Goal: Task Accomplishment & Management: Manage account settings

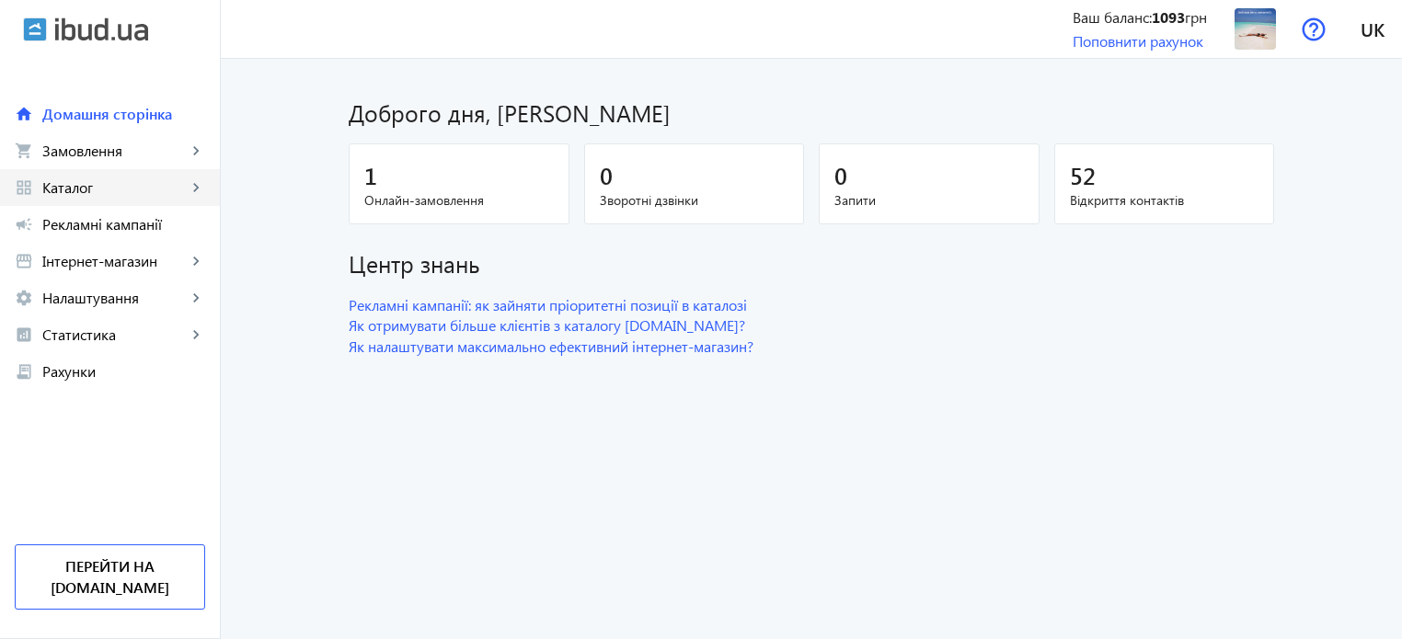
click at [92, 197] on link "grid_view Каталог keyboard_arrow_right" at bounding box center [110, 187] width 220 height 37
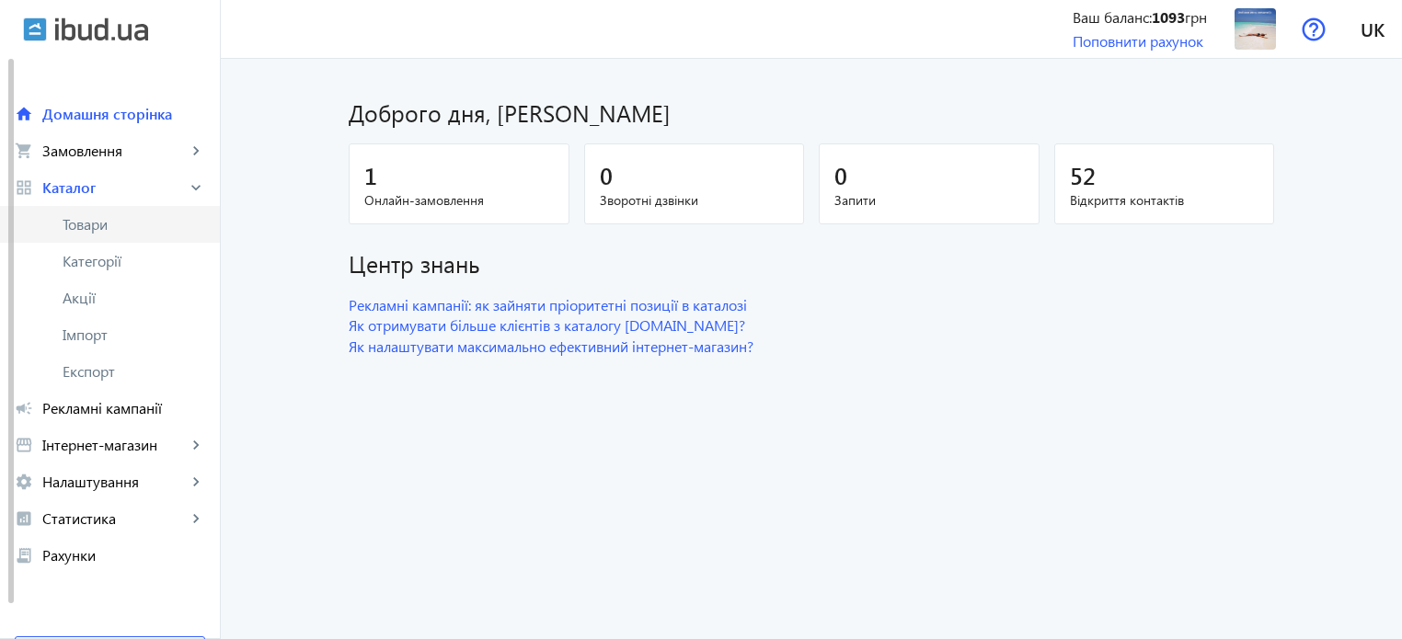
click at [89, 225] on span "Товари" at bounding box center [134, 224] width 143 height 18
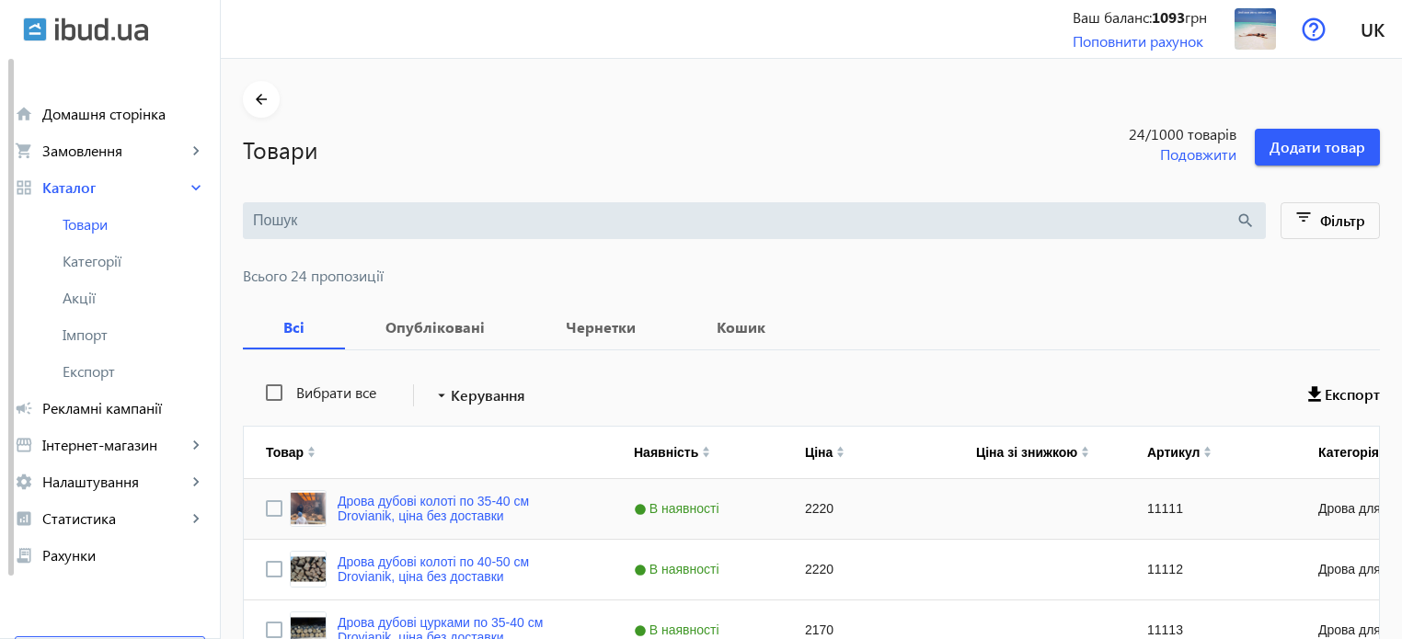
click at [795, 512] on div "2220" at bounding box center [868, 509] width 171 height 60
type input "1720"
drag, startPoint x: 835, startPoint y: 505, endPoint x: 781, endPoint y: 500, distance: 54.6
click at [790, 500] on input "1720" at bounding box center [867, 508] width 155 height 37
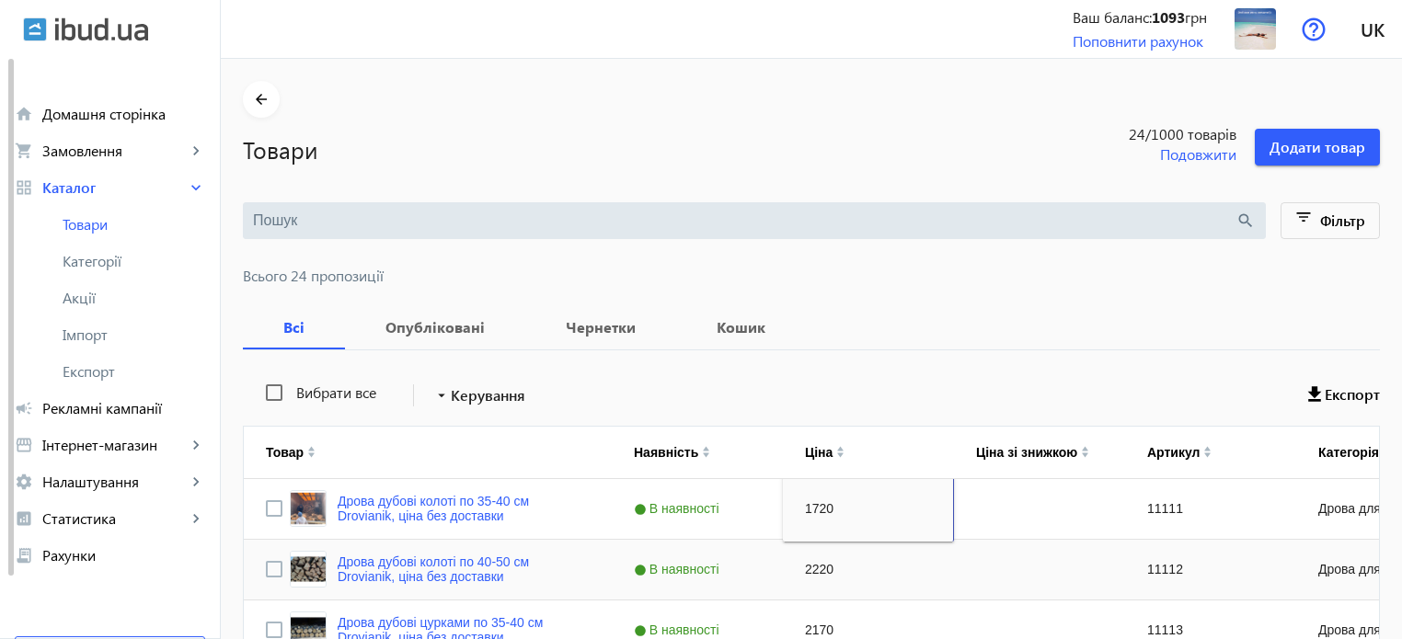
click at [831, 570] on div "2220" at bounding box center [868, 570] width 171 height 60
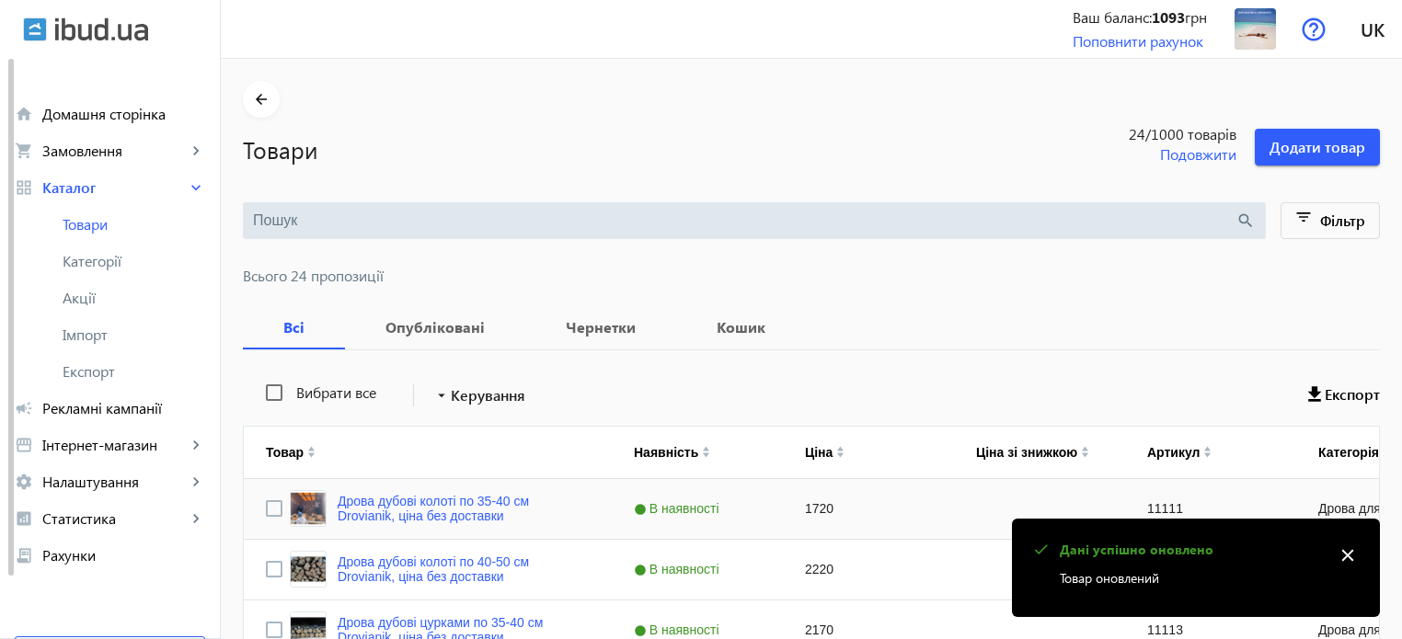
click at [986, 502] on div "Press SPACE to select this row." at bounding box center [1039, 509] width 171 height 60
click at [796, 570] on div "2220" at bounding box center [868, 570] width 171 height 60
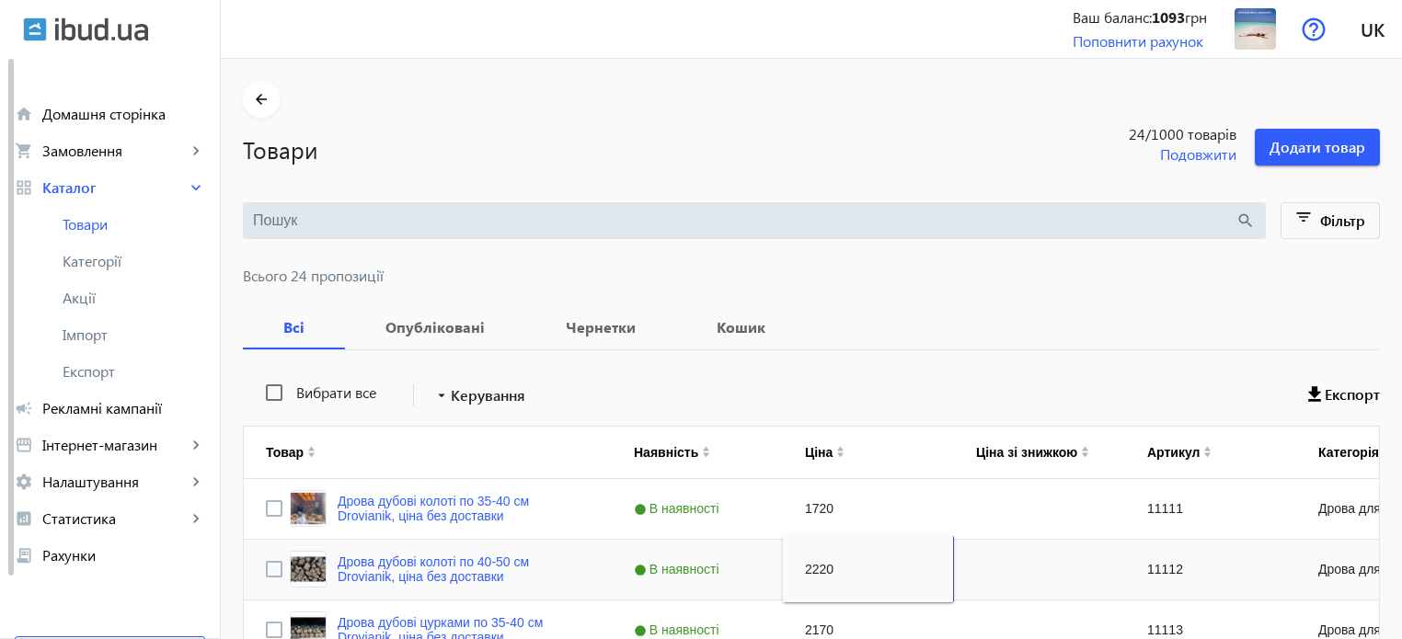
type input "1720"
click at [1011, 582] on div "Press SPACE to select this row." at bounding box center [1039, 570] width 171 height 60
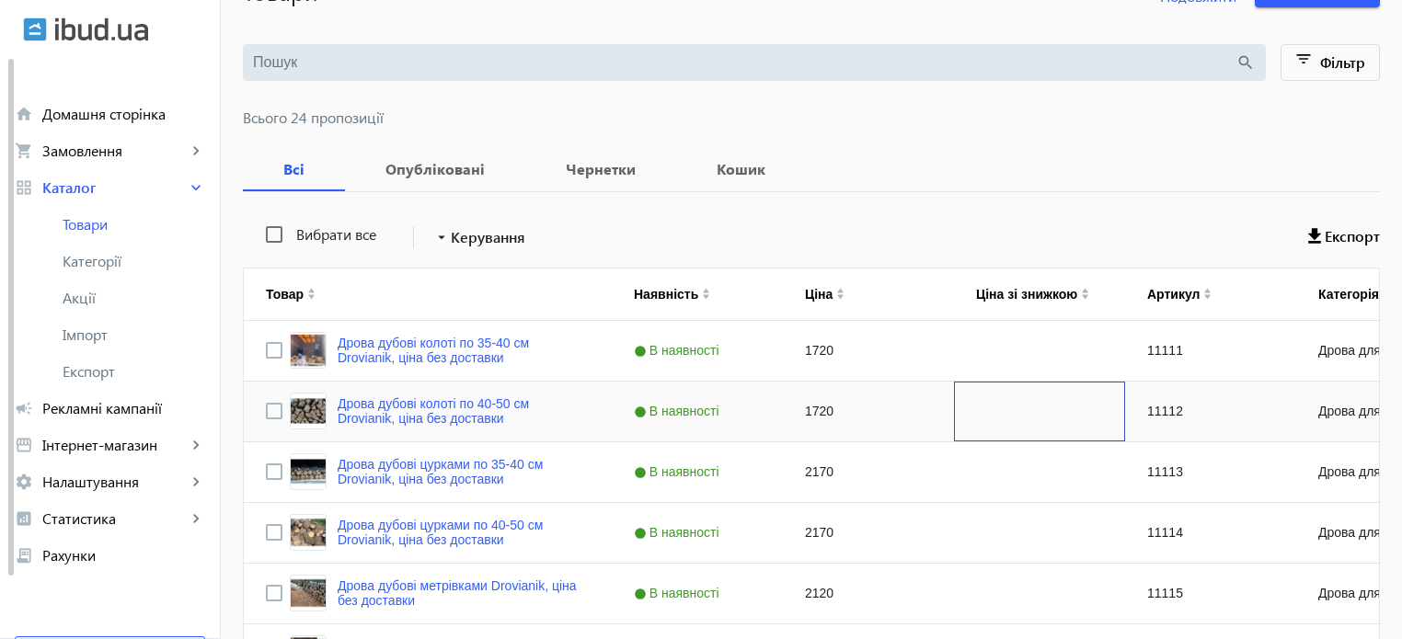
scroll to position [160, 0]
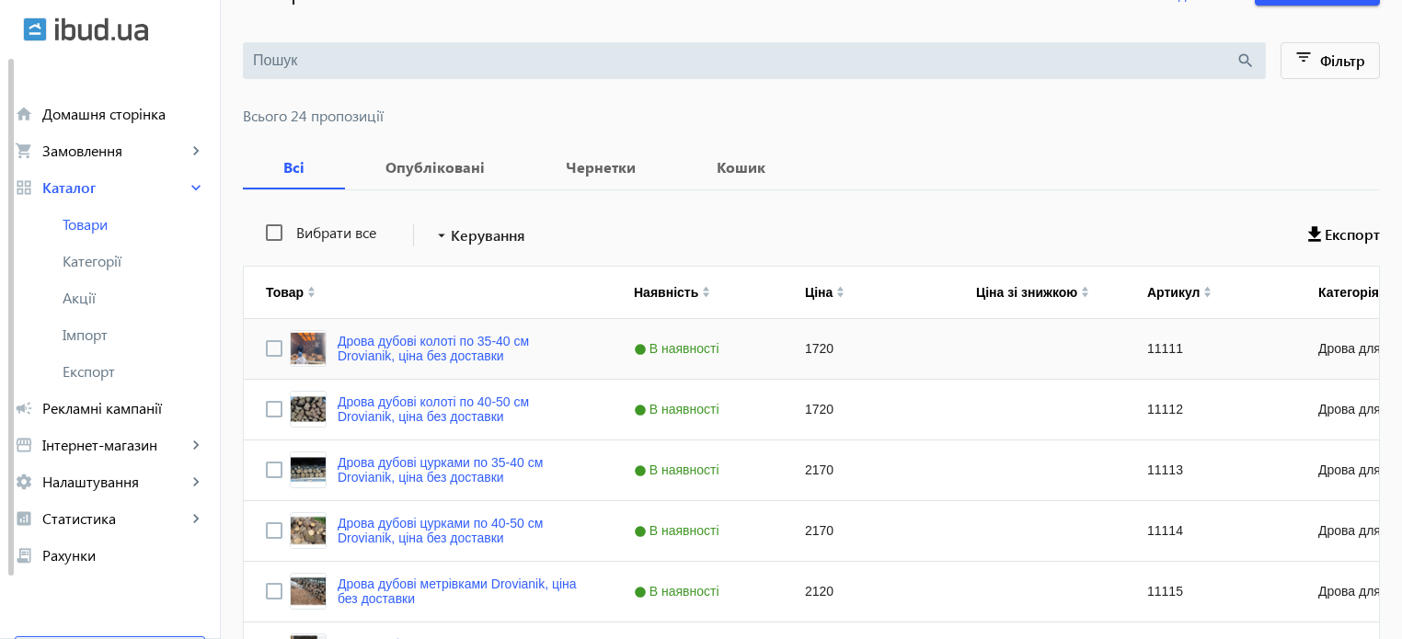
click at [804, 351] on div "1720" at bounding box center [868, 349] width 171 height 60
click at [814, 345] on input "1720" at bounding box center [867, 348] width 155 height 37
type input "1770"
click at [954, 420] on div "Press SPACE to select this row." at bounding box center [1039, 410] width 171 height 60
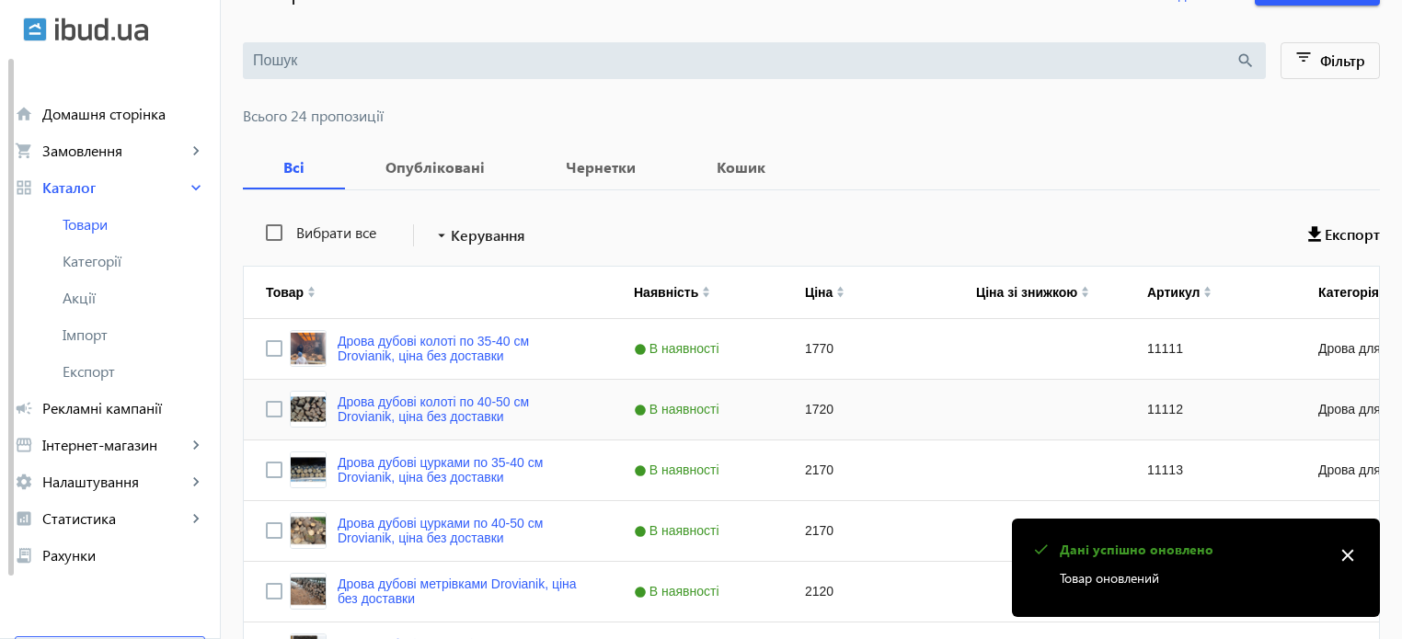
click at [813, 409] on div "1720" at bounding box center [868, 410] width 171 height 60
click at [813, 409] on input "1720" at bounding box center [867, 409] width 155 height 37
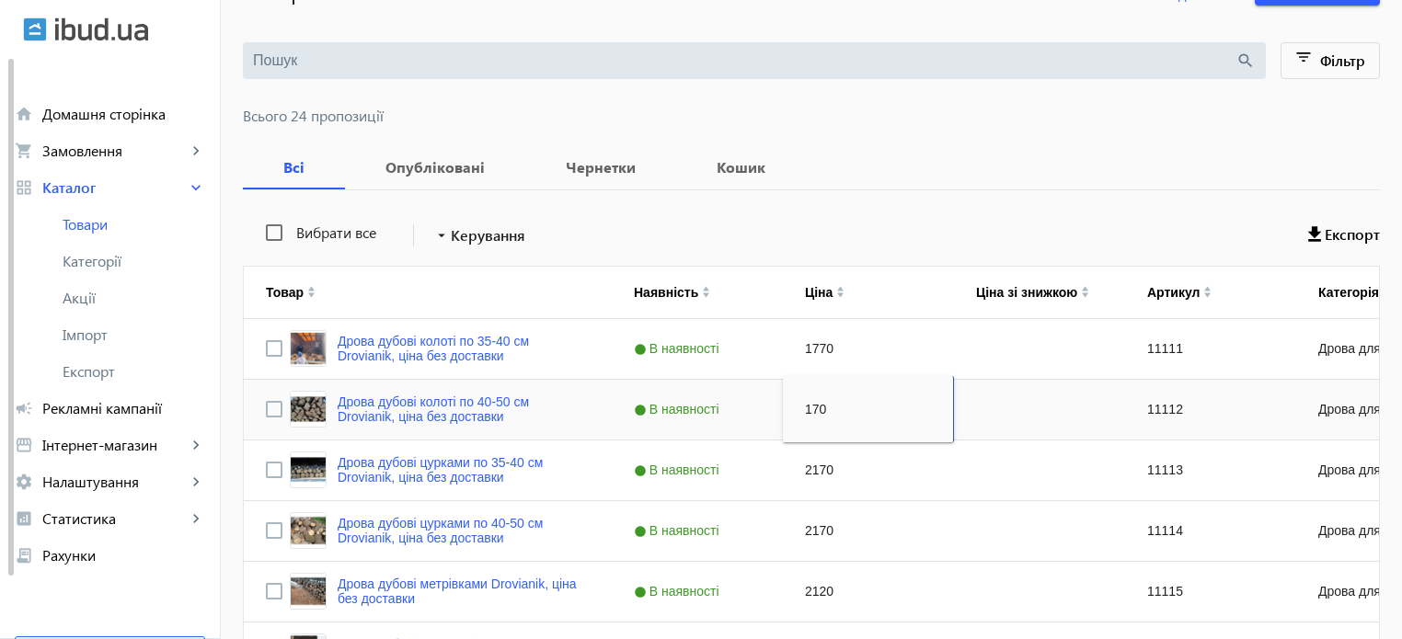
type input "1770"
click at [805, 466] on div "2170" at bounding box center [868, 471] width 171 height 60
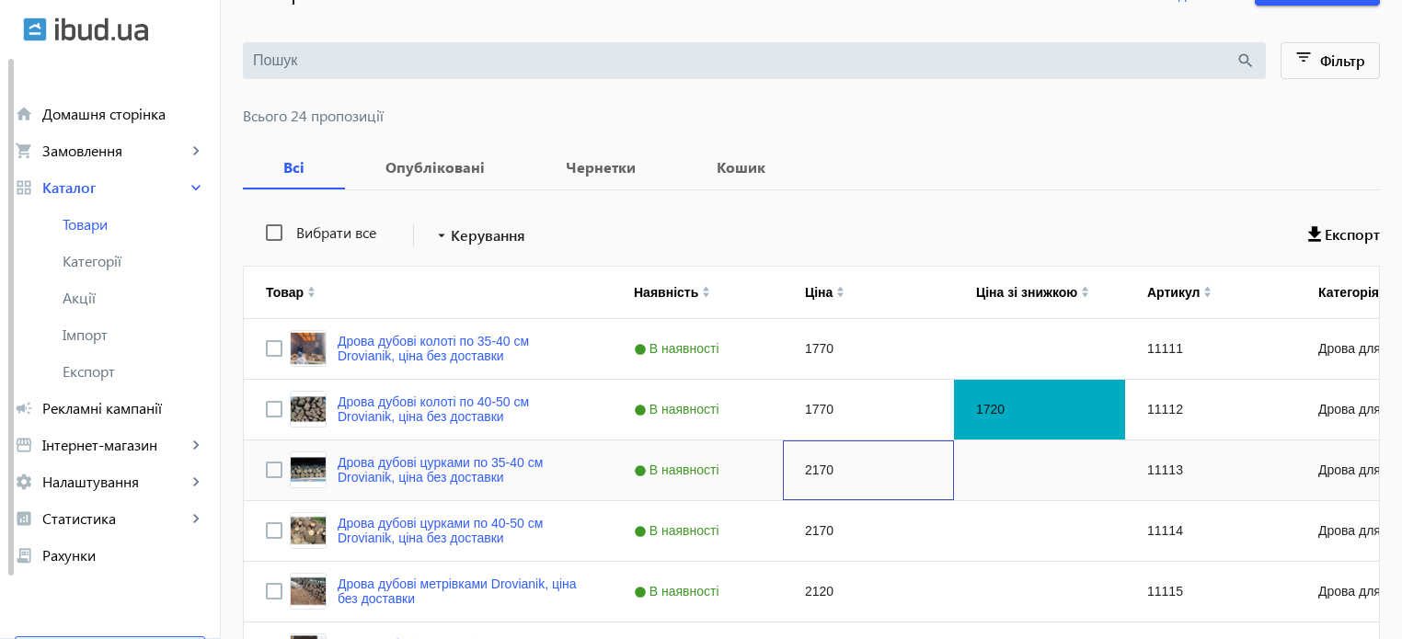
click at [805, 466] on div "2170" at bounding box center [868, 471] width 171 height 60
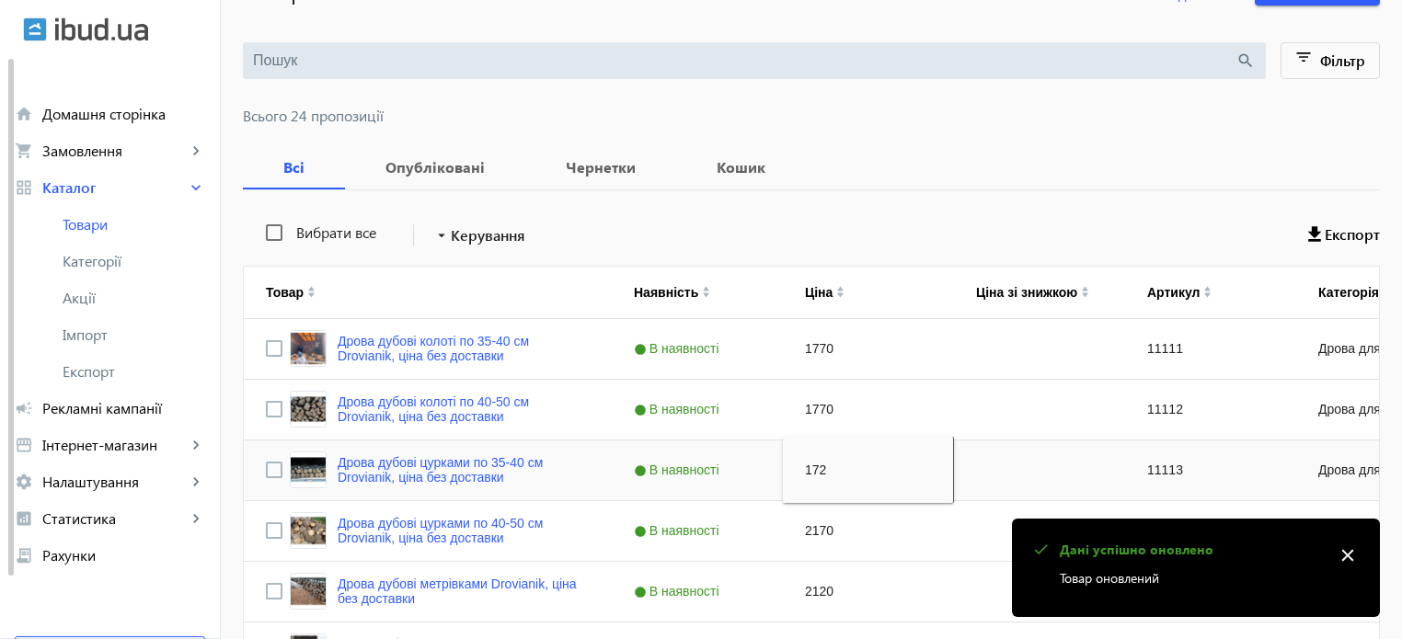
type input "1720"
click at [798, 534] on div "2170" at bounding box center [868, 531] width 171 height 60
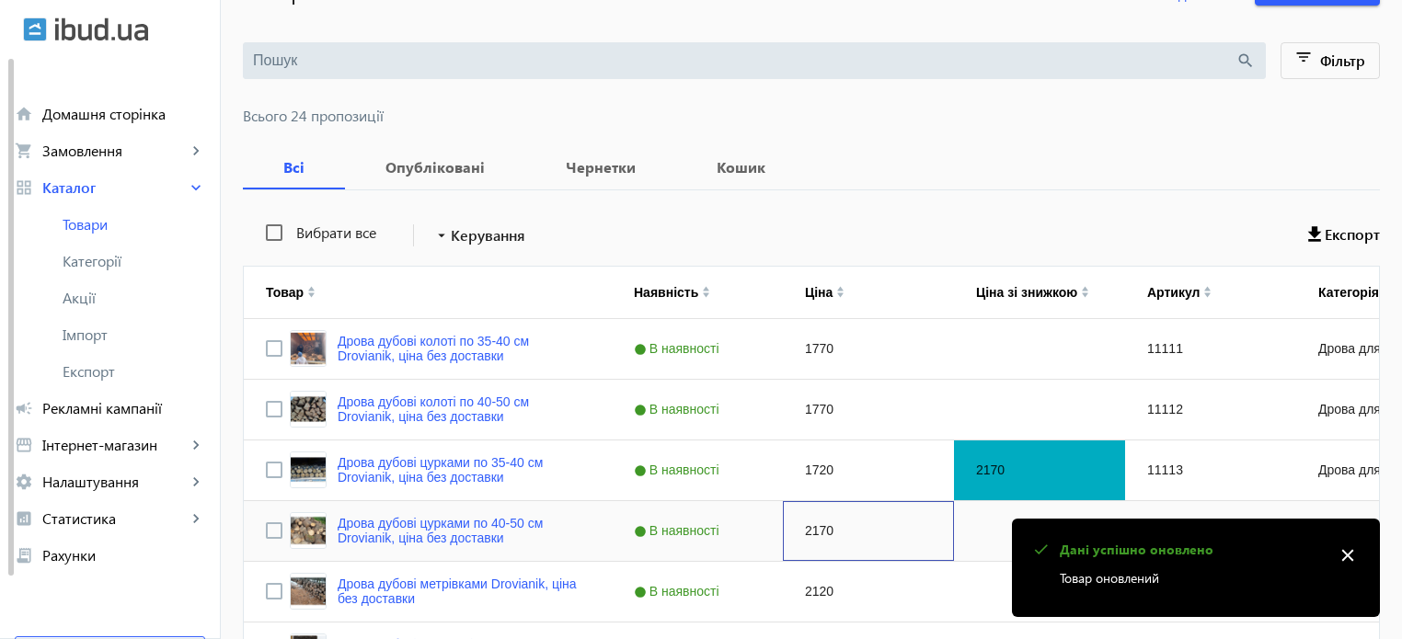
click at [798, 534] on div "2170" at bounding box center [868, 531] width 171 height 60
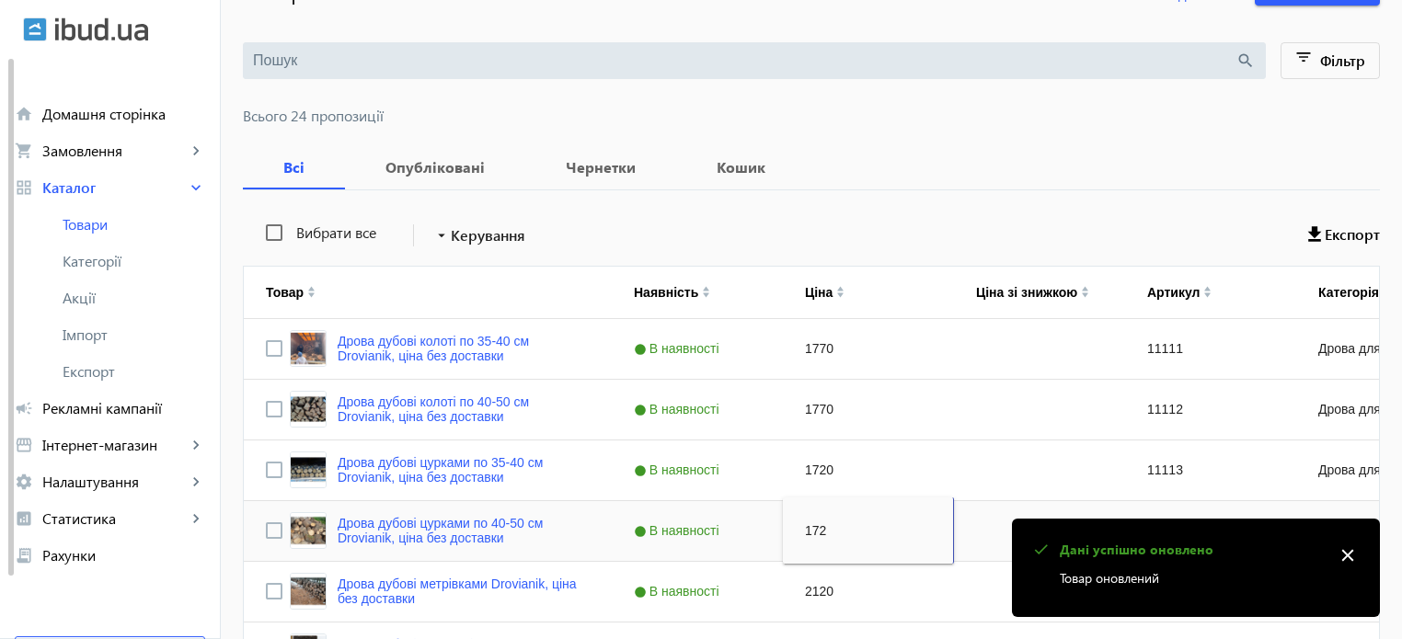
type input "1720"
click at [997, 533] on div "2170" at bounding box center [1039, 531] width 171 height 60
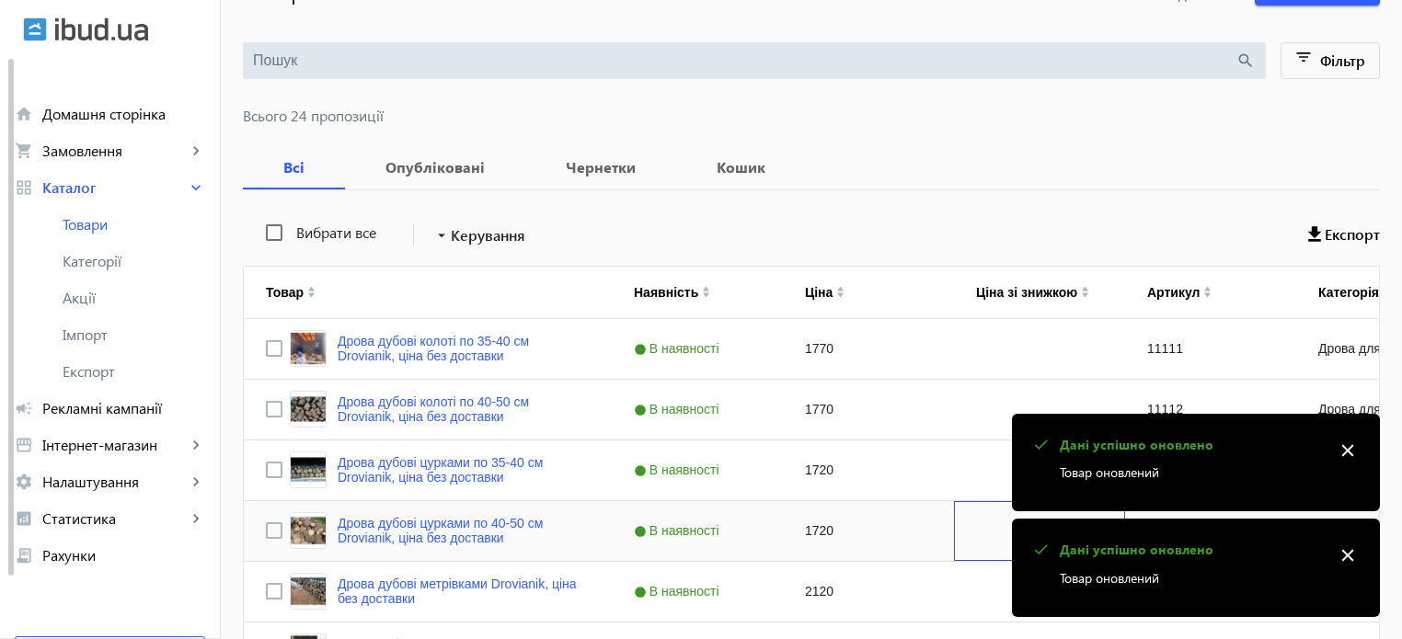
click at [997, 533] on div "Press SPACE to select this row." at bounding box center [1039, 531] width 171 height 60
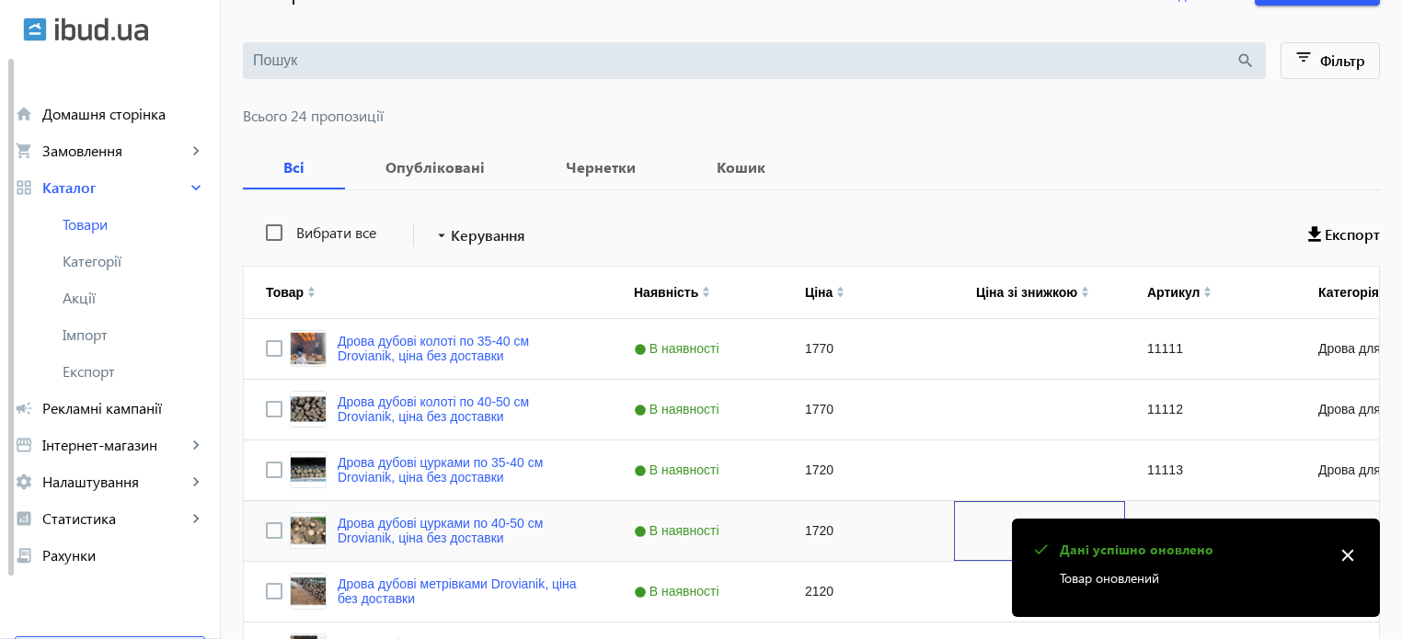
click at [997, 533] on div "Press SPACE to select this row." at bounding box center [1039, 531] width 171 height 60
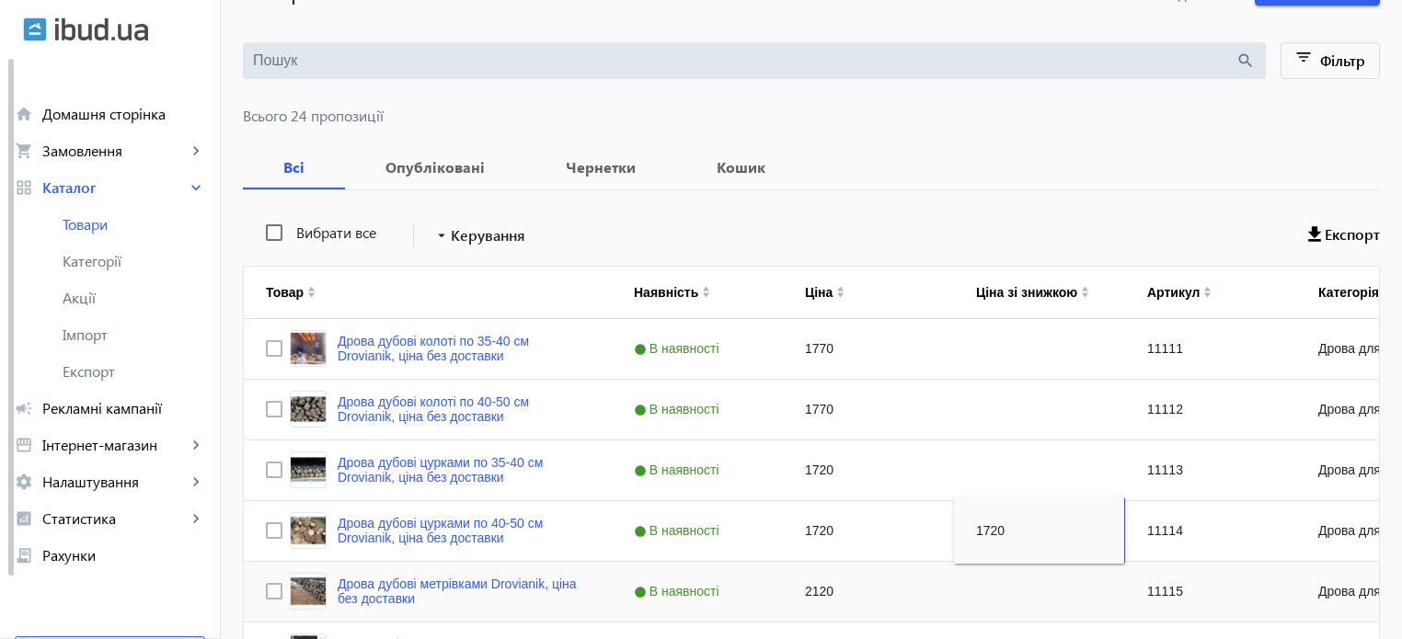
click at [809, 590] on div "2120" at bounding box center [868, 592] width 171 height 60
type input "1720"
click at [1009, 433] on div "Press SPACE to select this row." at bounding box center [1039, 410] width 171 height 60
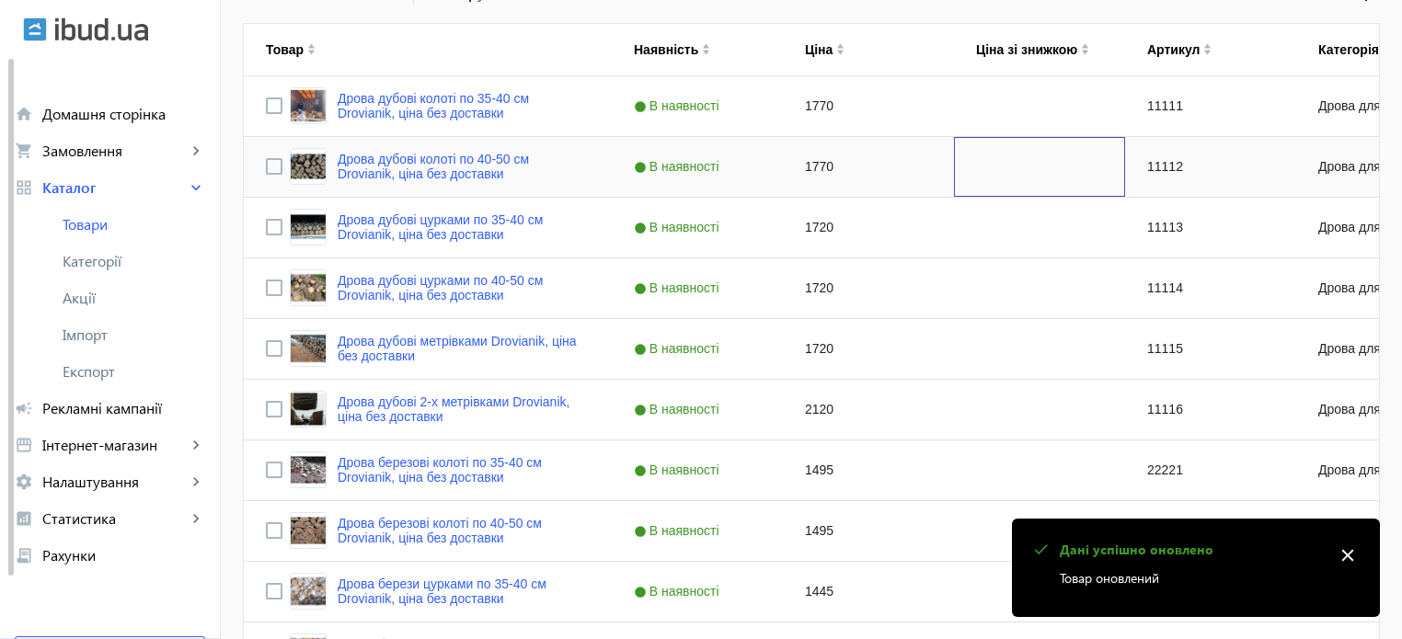
scroll to position [402, 0]
click at [806, 410] on div "2120" at bounding box center [868, 411] width 171 height 60
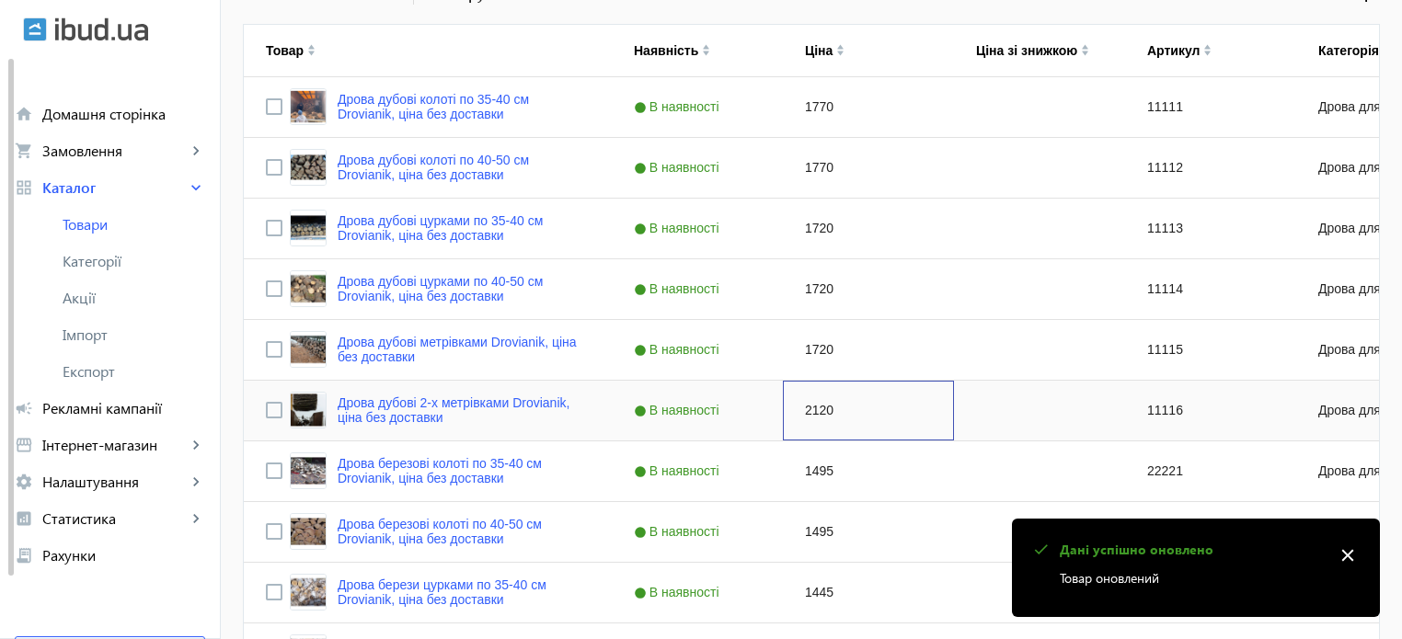
click at [806, 410] on div "2120" at bounding box center [868, 411] width 171 height 60
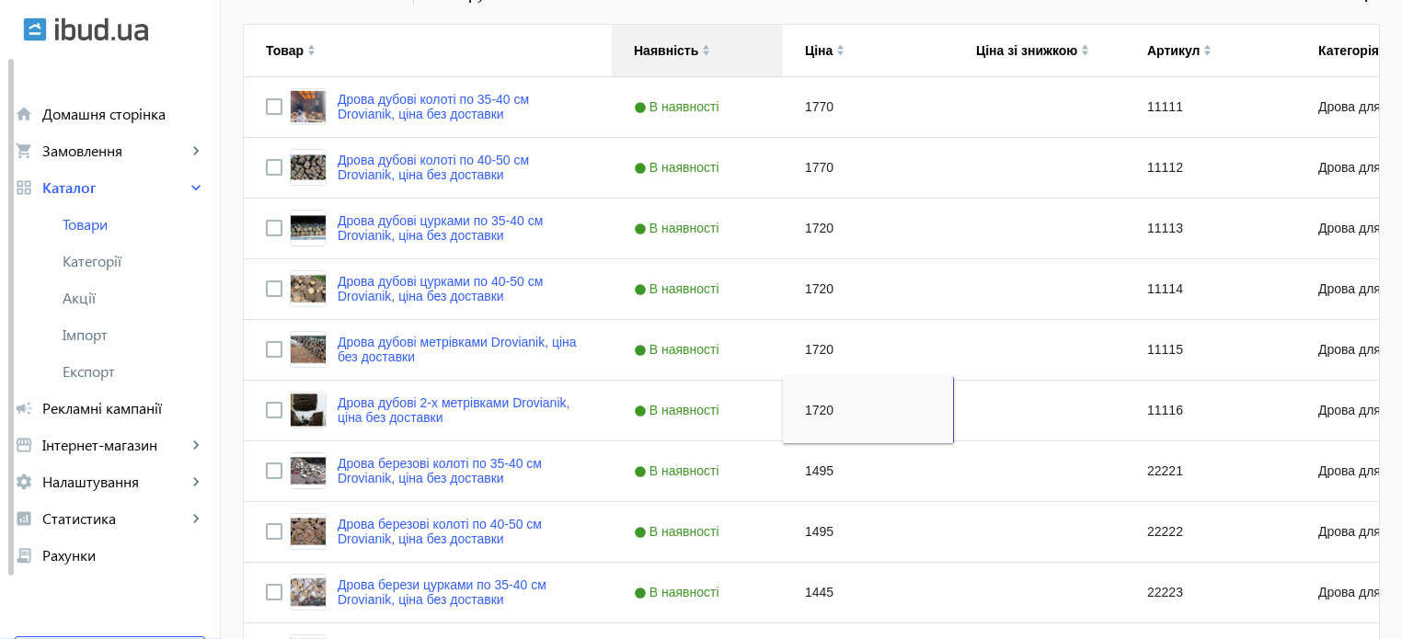
type input "1720"
click at [808, 469] on div "1495" at bounding box center [868, 472] width 171 height 60
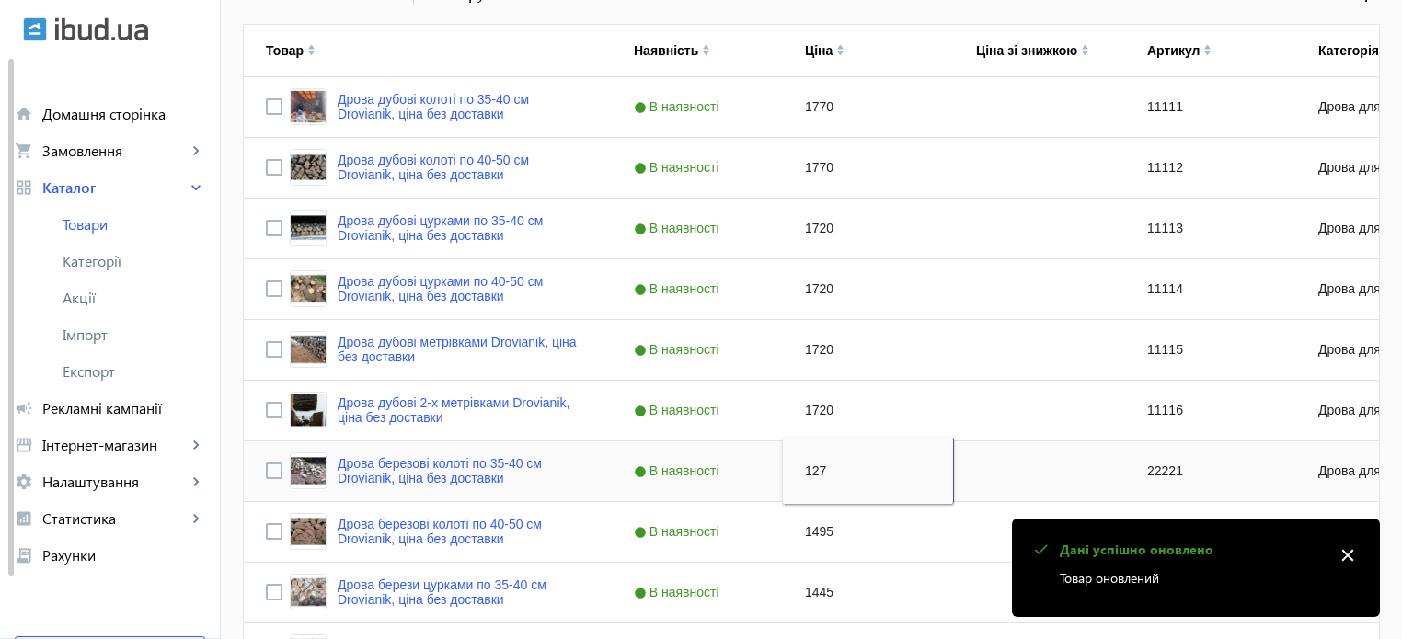
type input "1270"
click at [797, 537] on div "1495" at bounding box center [868, 532] width 171 height 60
click at [804, 529] on div "1495" at bounding box center [868, 532] width 171 height 60
type input "1270"
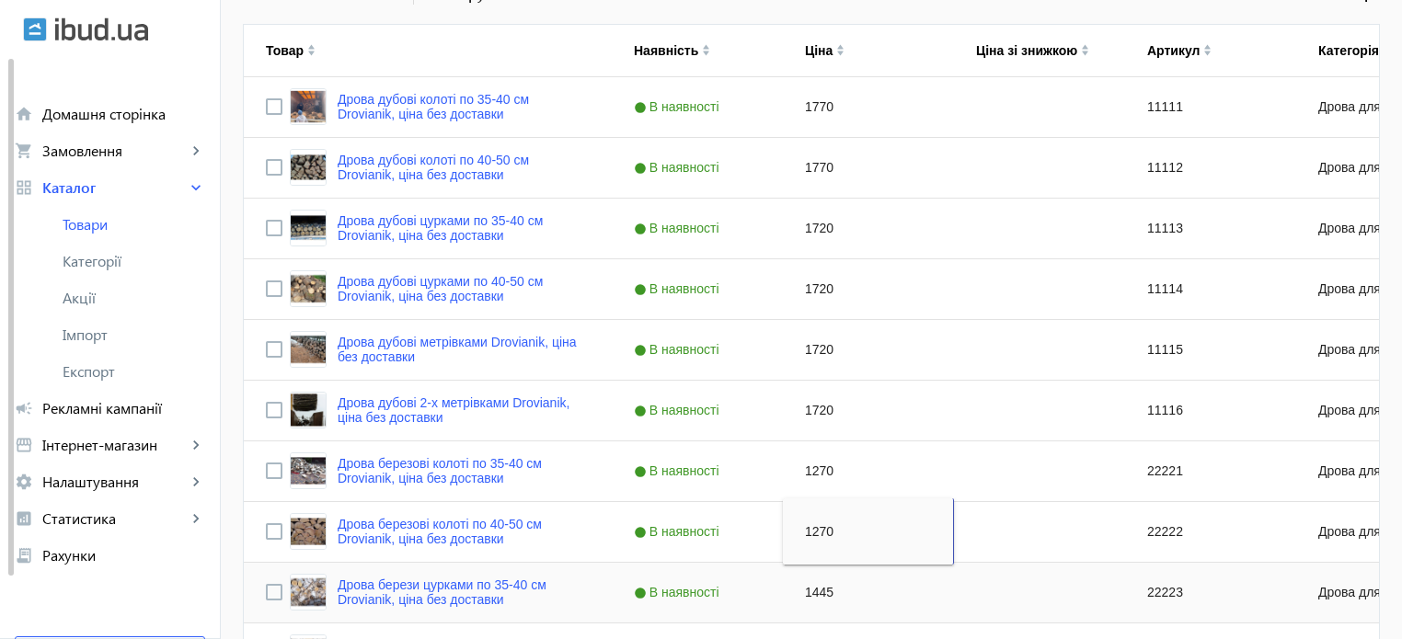
click at [801, 585] on div "1445" at bounding box center [868, 593] width 171 height 60
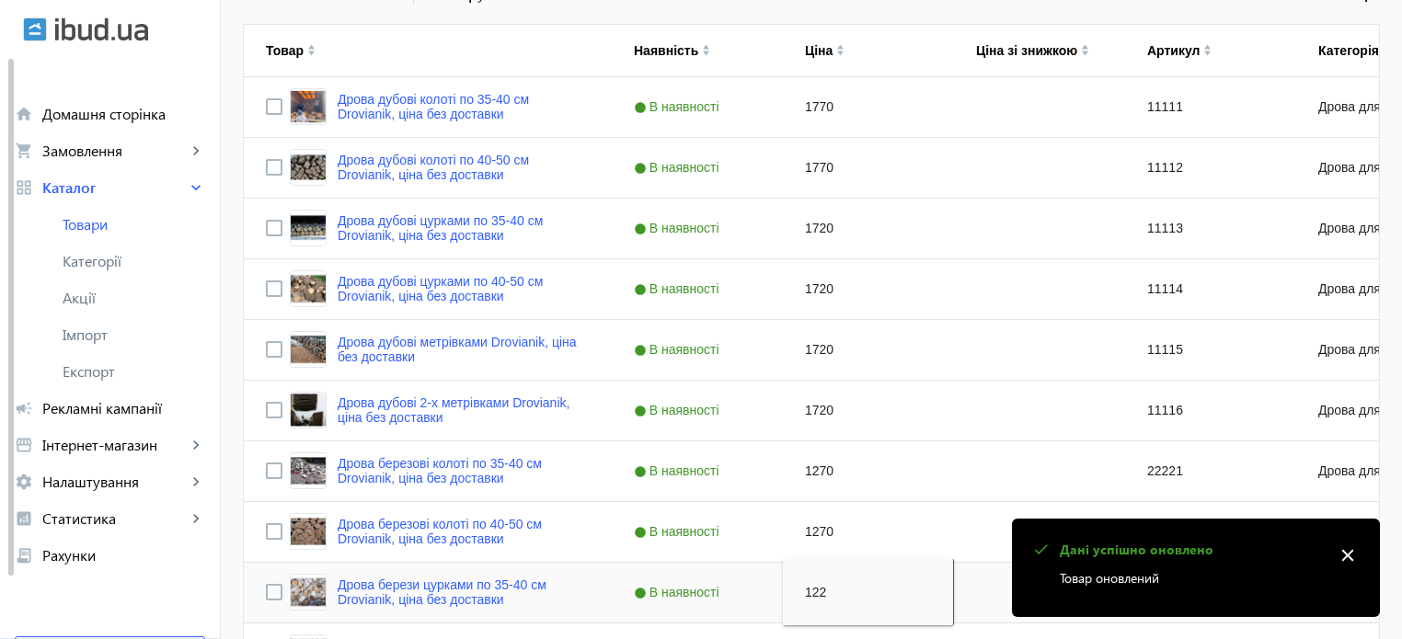
type input "1220"
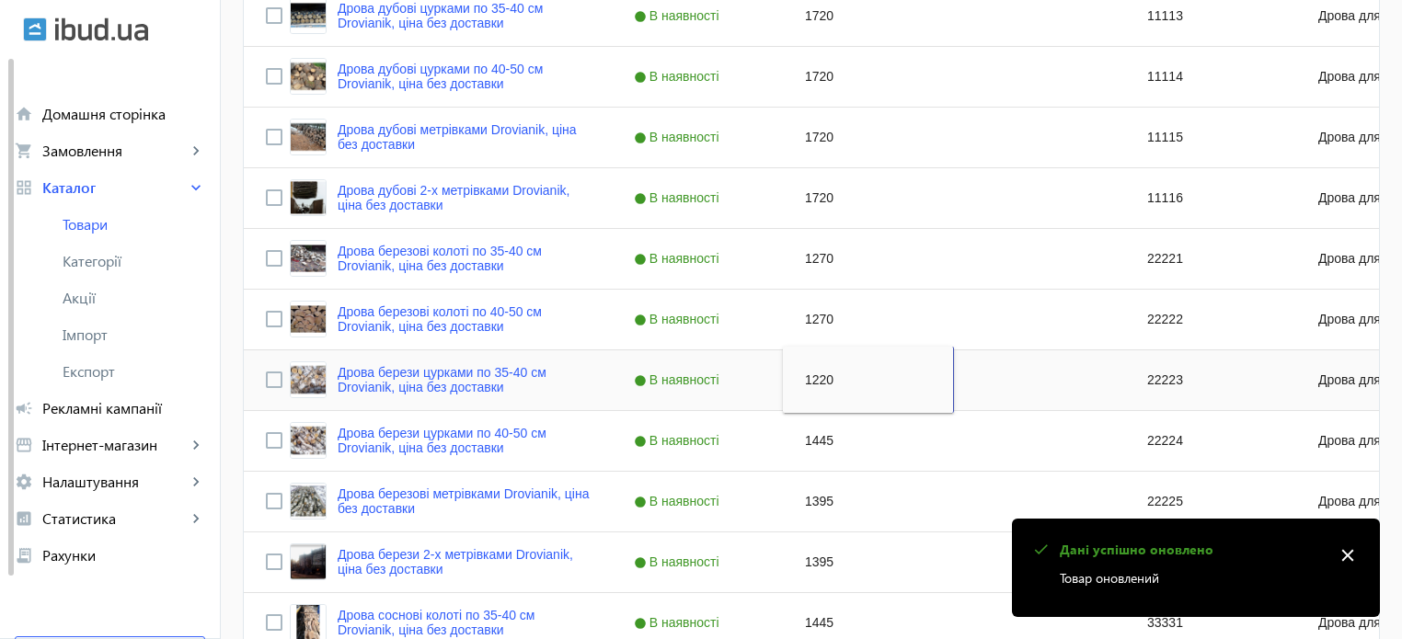
scroll to position [622, 0]
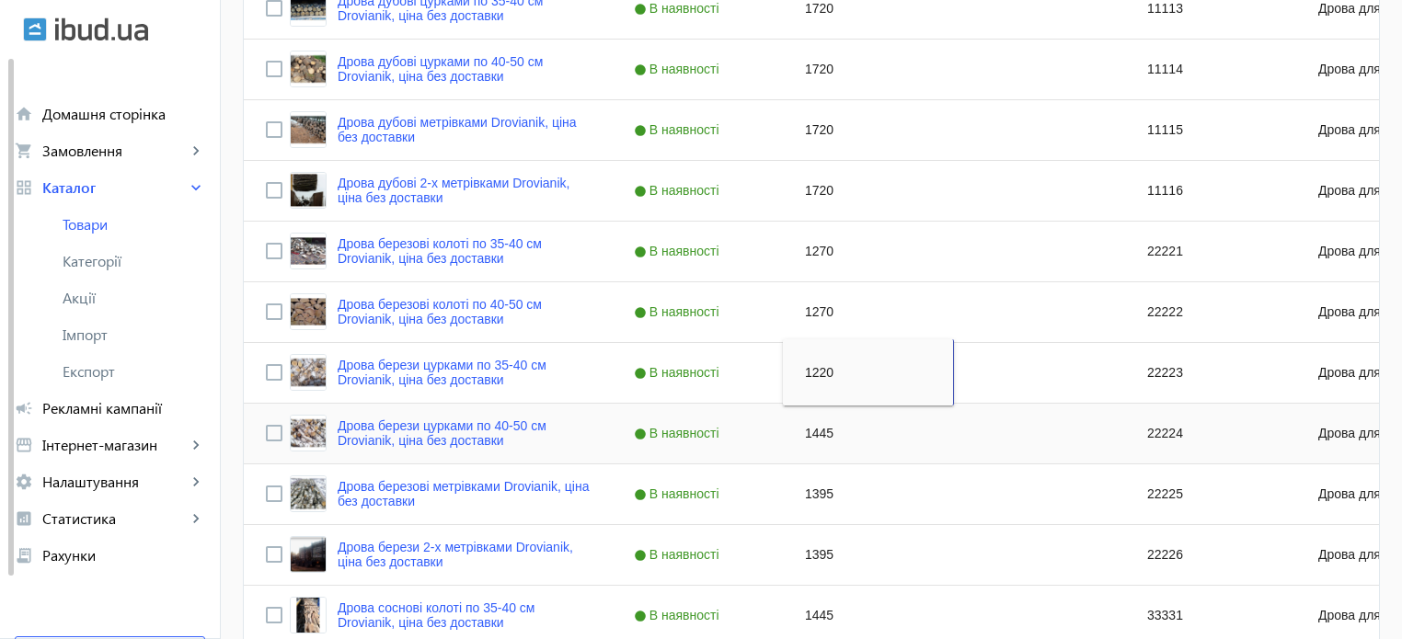
click at [801, 434] on div "1445" at bounding box center [868, 434] width 171 height 60
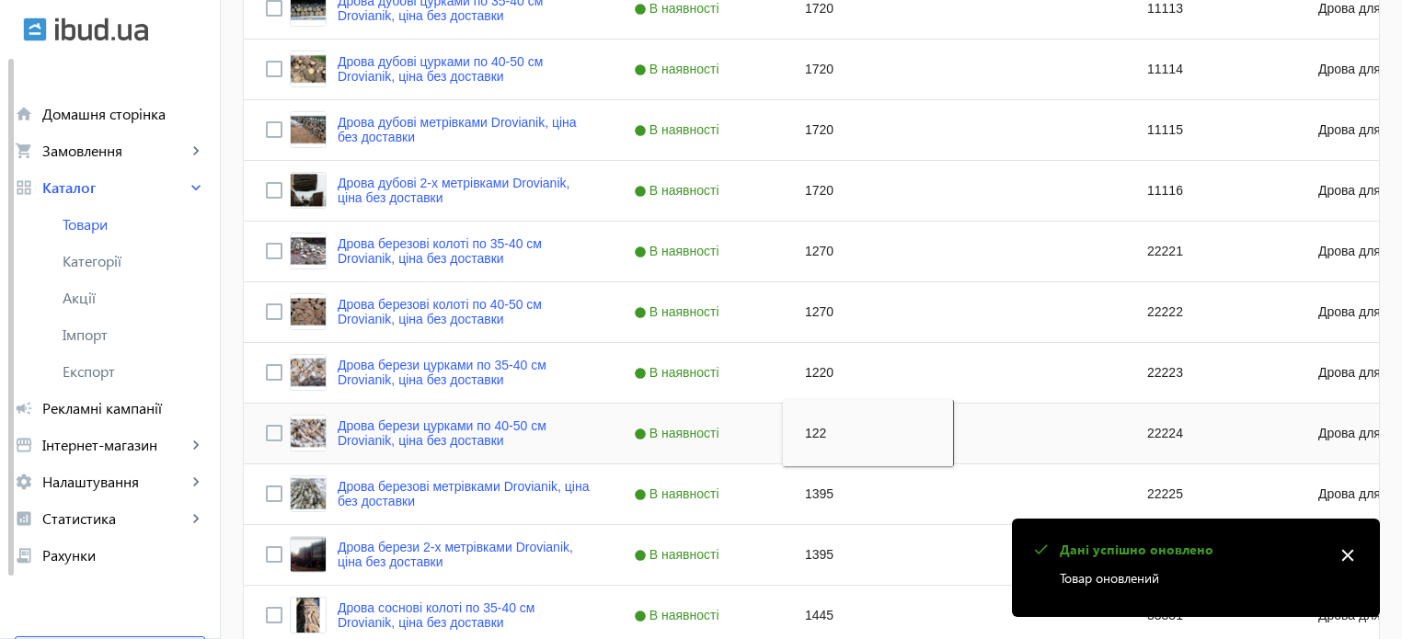
type input "1220"
click at [809, 487] on div "1395" at bounding box center [868, 495] width 171 height 60
type input "1220"
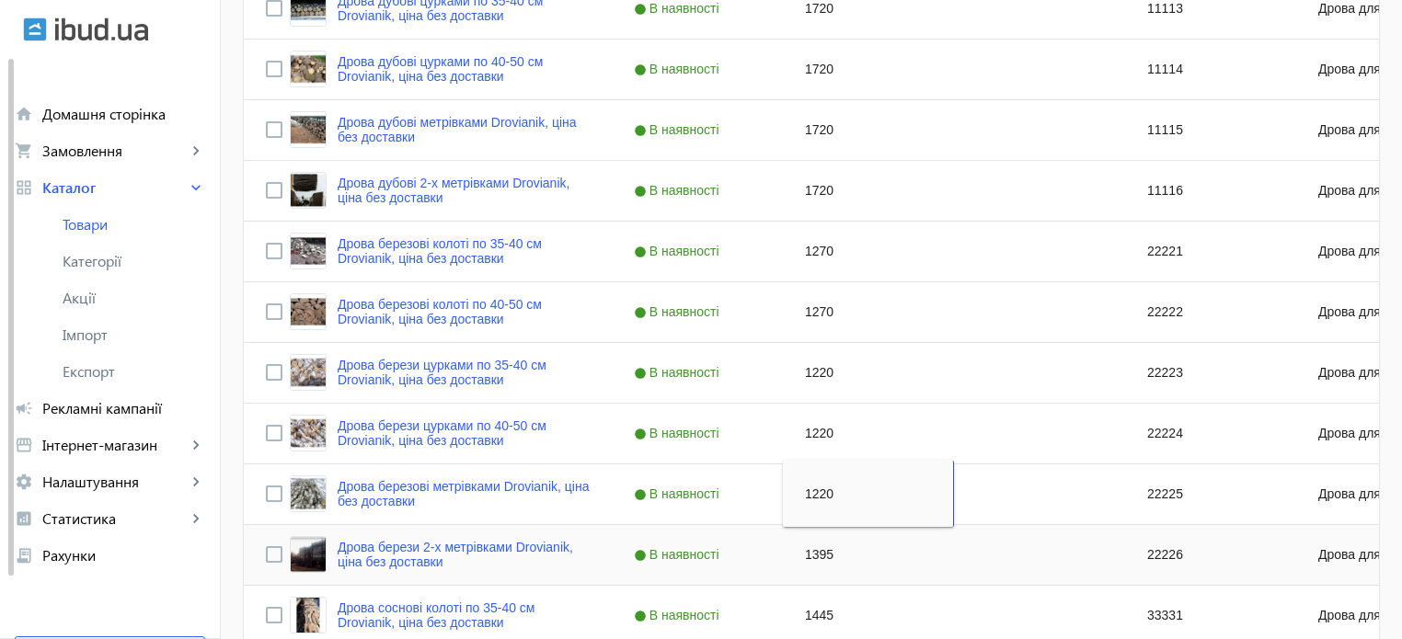
click at [808, 555] on div "1395" at bounding box center [868, 555] width 171 height 60
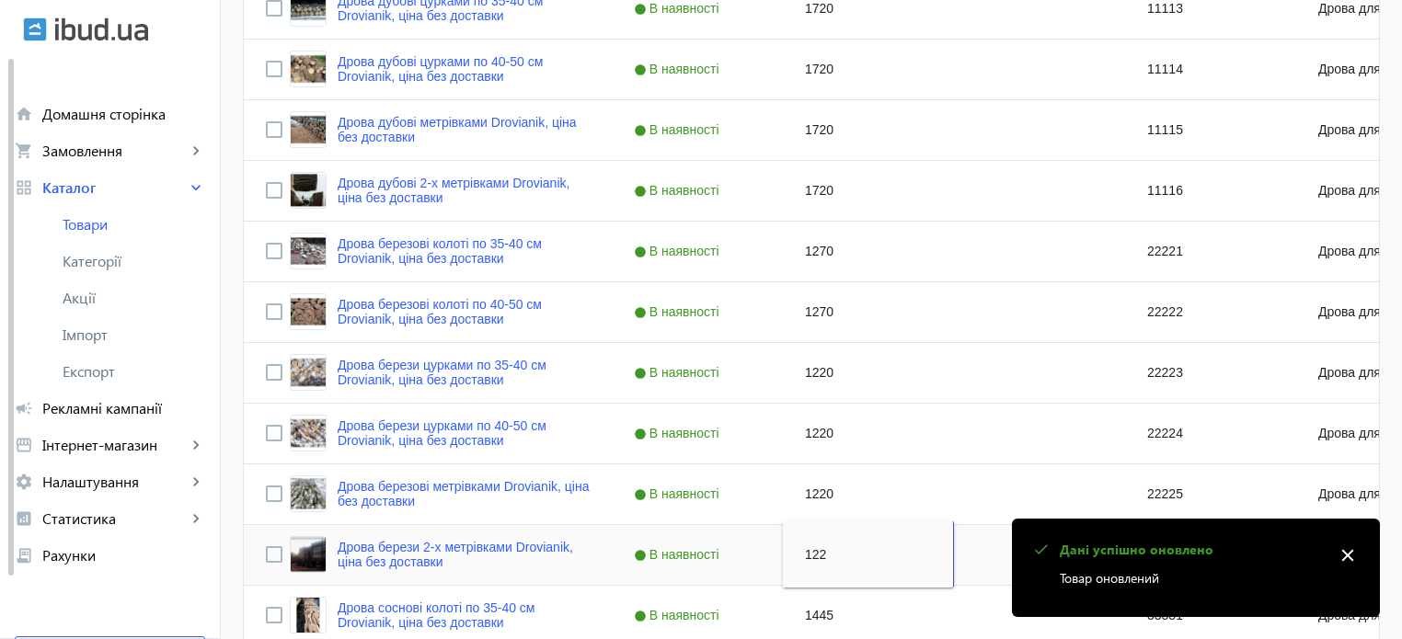
type input "1220"
click at [804, 607] on div "1445" at bounding box center [868, 616] width 171 height 60
type input "1270"
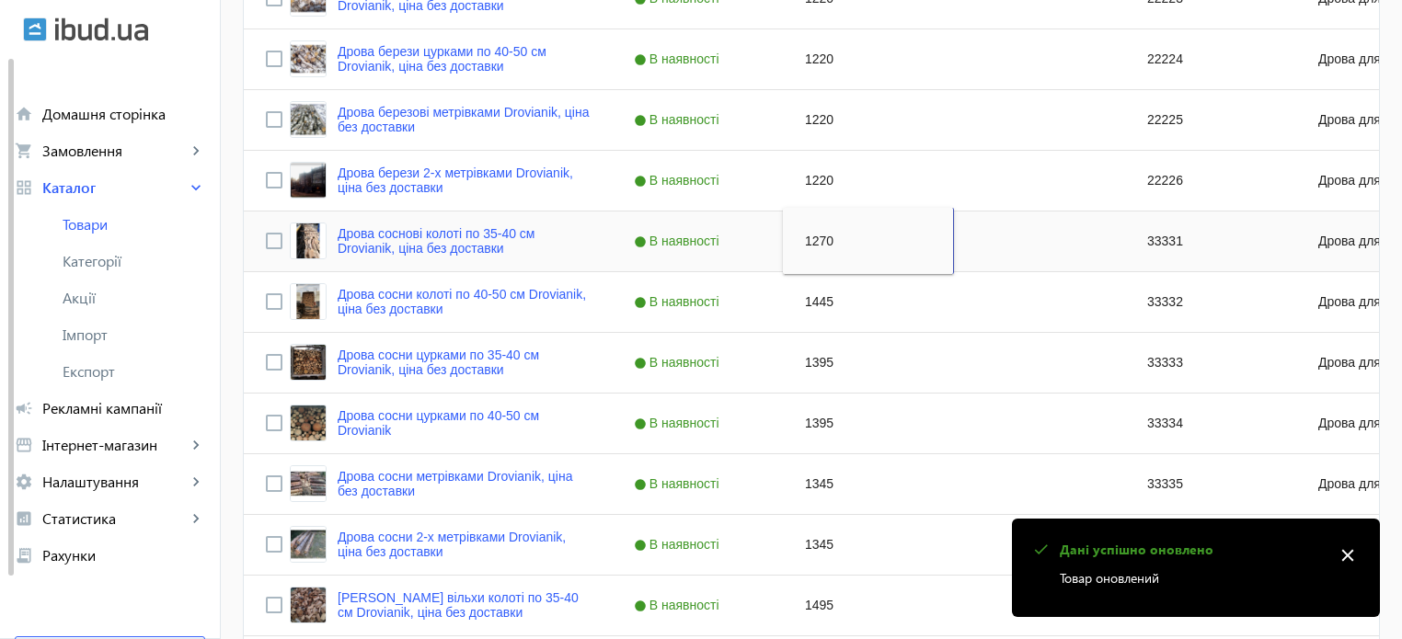
scroll to position [1020, 0]
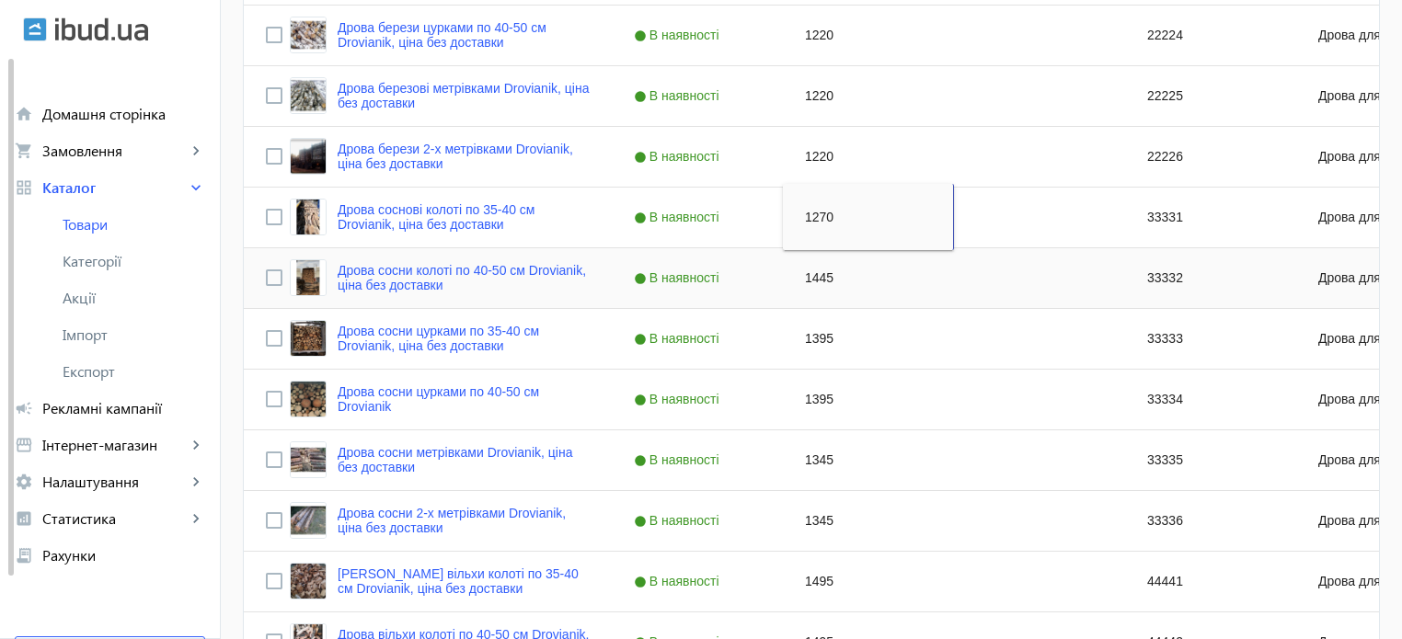
click at [805, 272] on div "1445" at bounding box center [868, 278] width 171 height 60
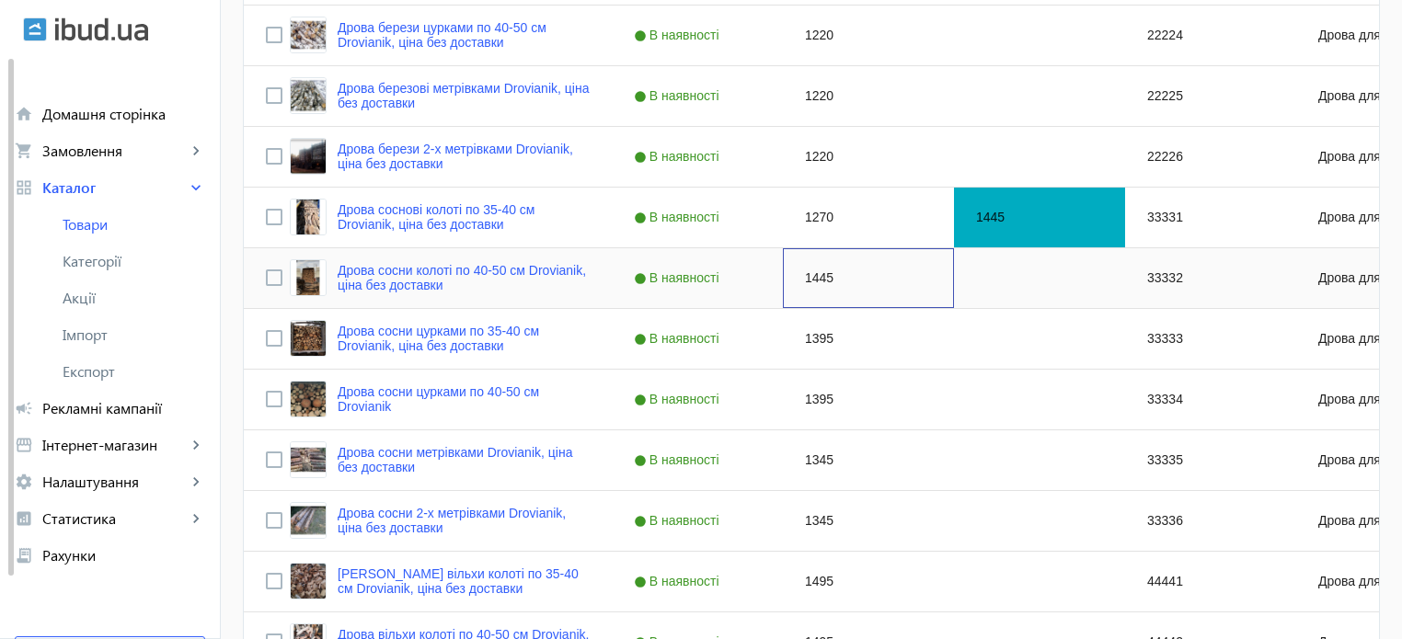
click at [805, 272] on div "1445" at bounding box center [868, 278] width 171 height 60
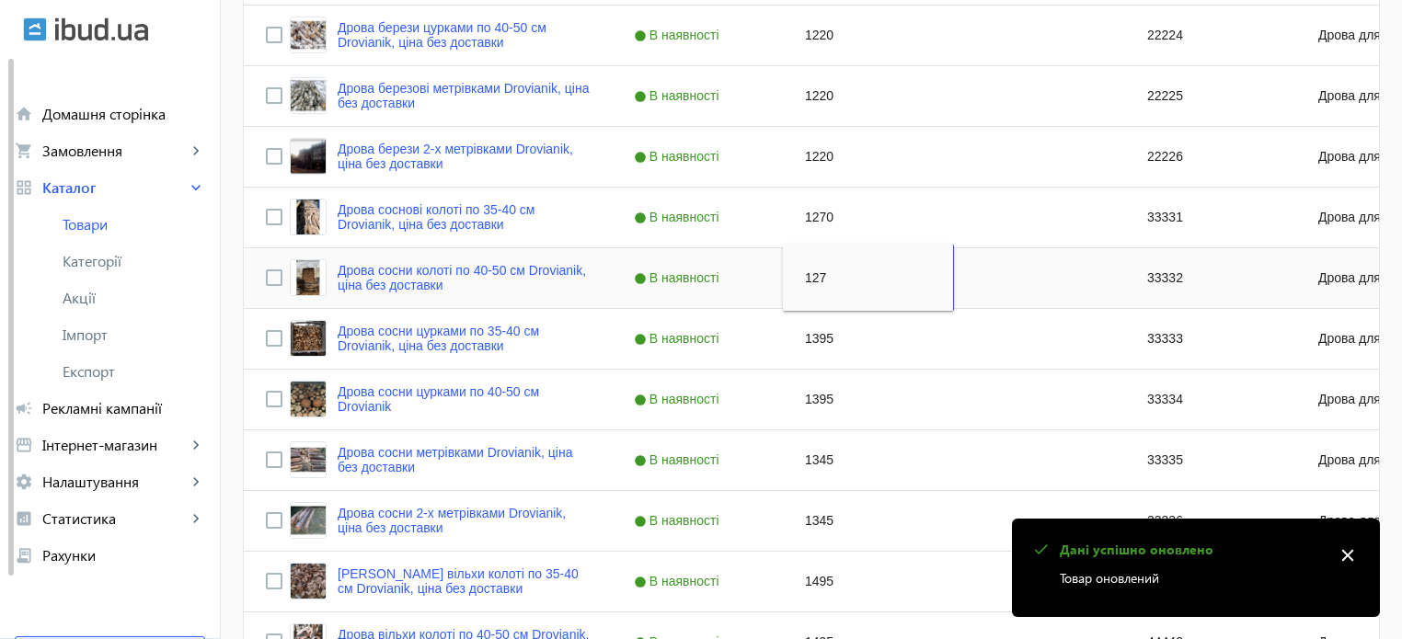
type input "1270"
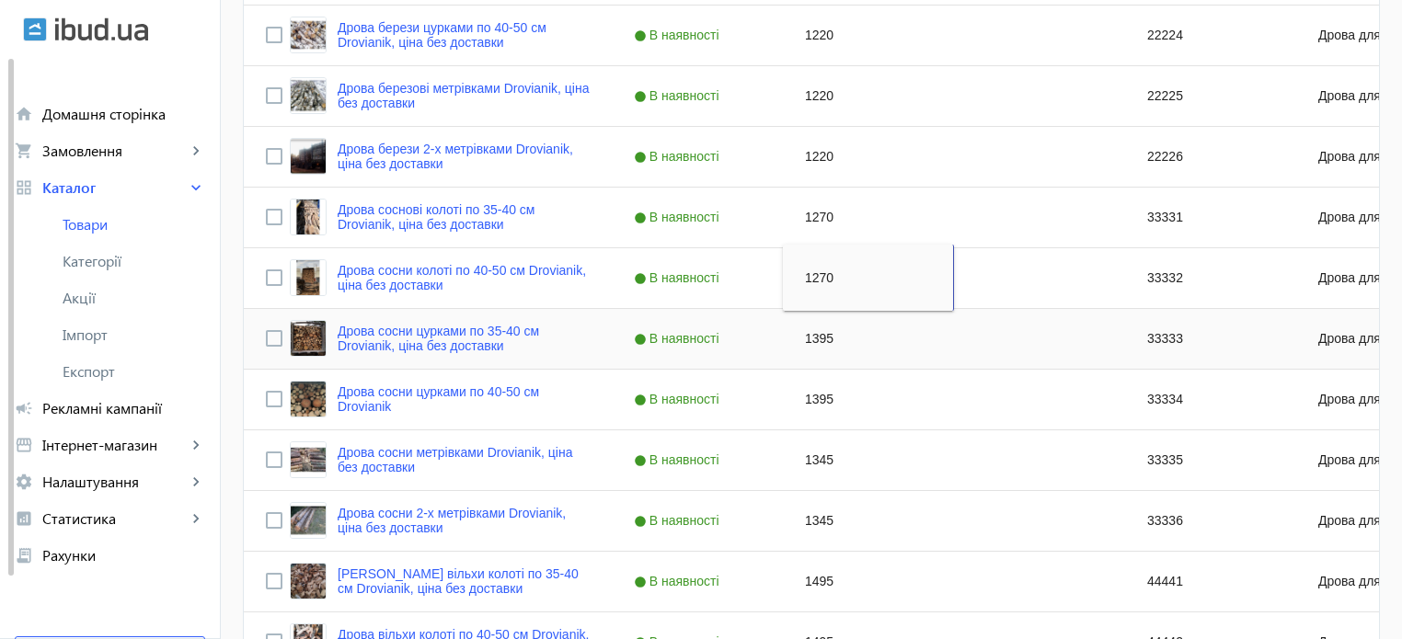
click at [806, 335] on div "1395" at bounding box center [868, 339] width 171 height 60
type input "1220"
click at [807, 397] on div "1395" at bounding box center [868, 400] width 171 height 60
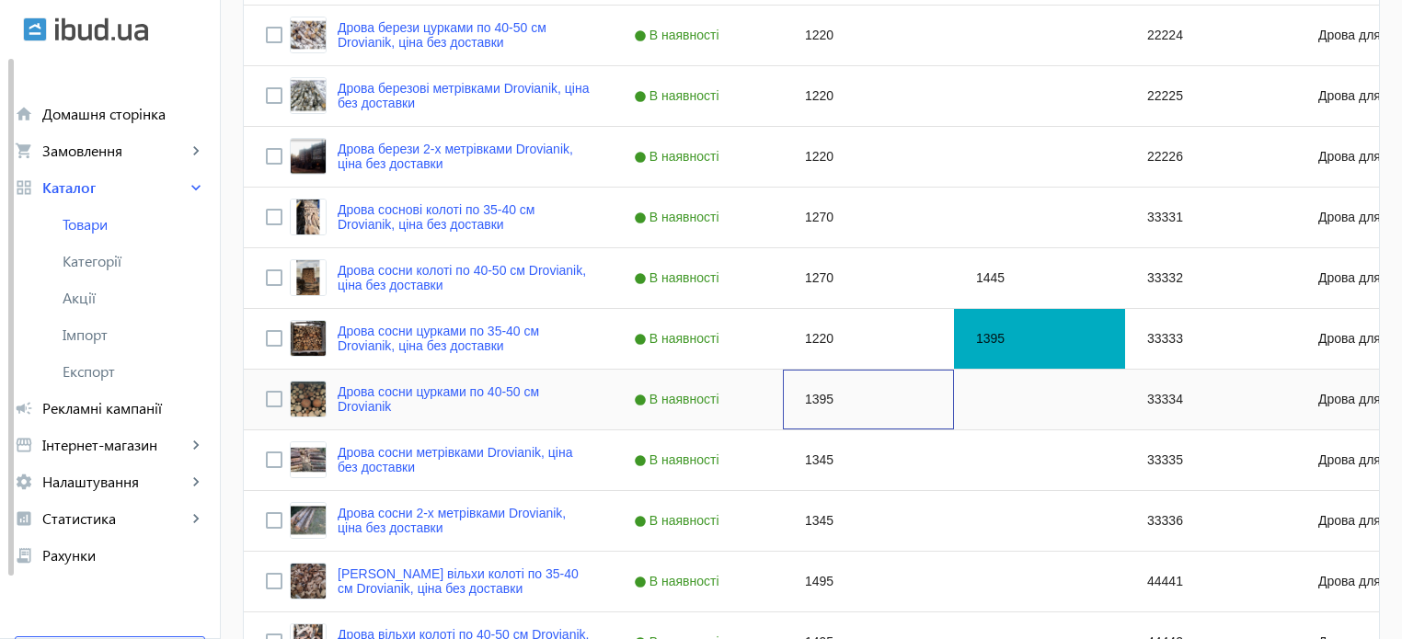
click at [807, 397] on div "1395" at bounding box center [868, 400] width 171 height 60
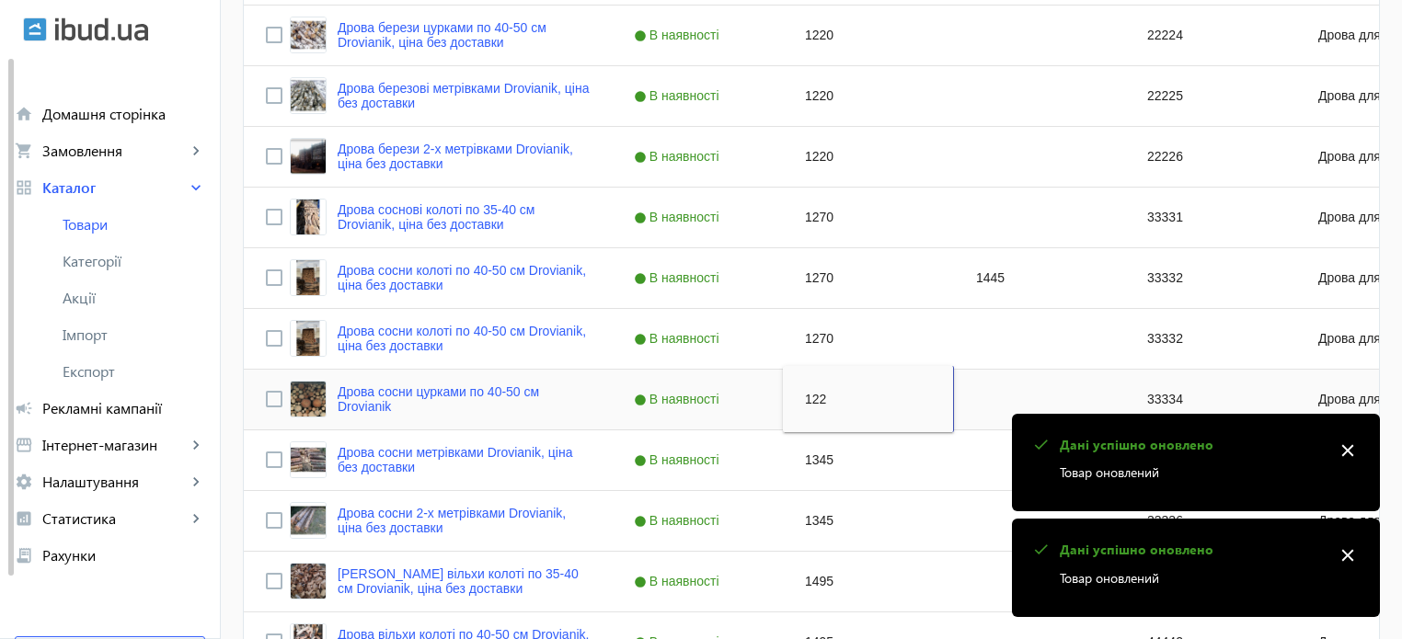
type input "1220"
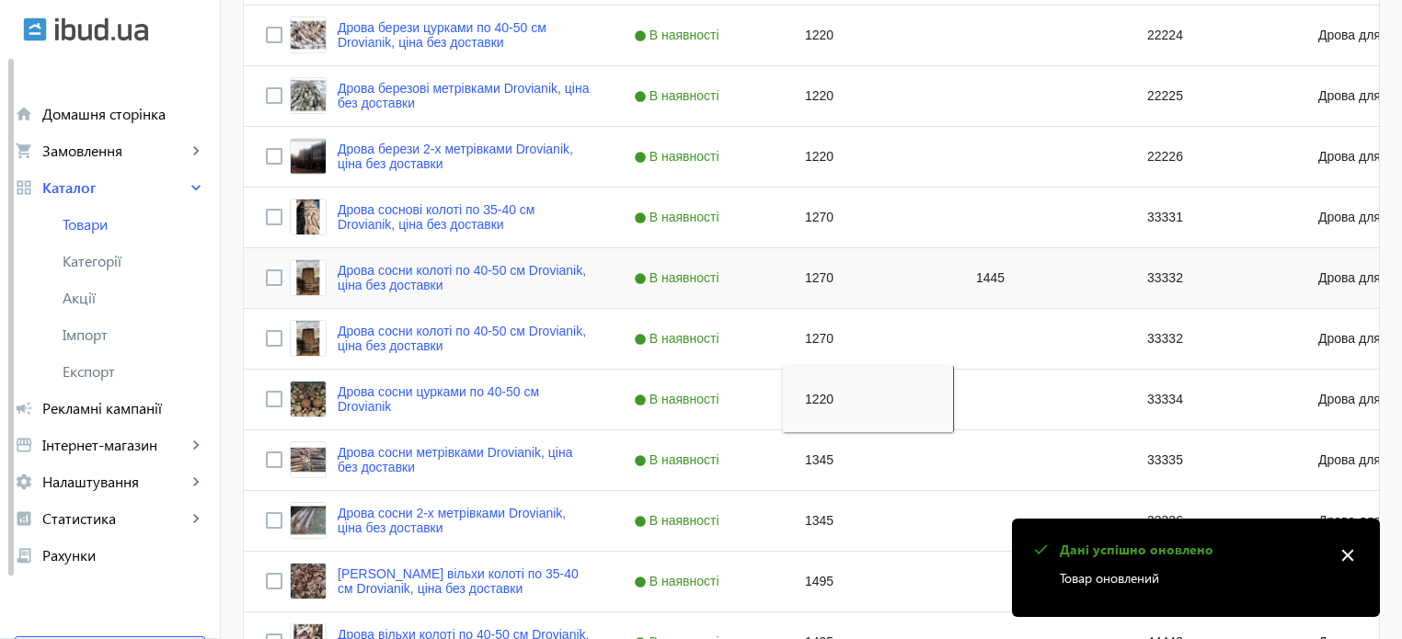
click at [966, 279] on div "1445" at bounding box center [1039, 278] width 171 height 60
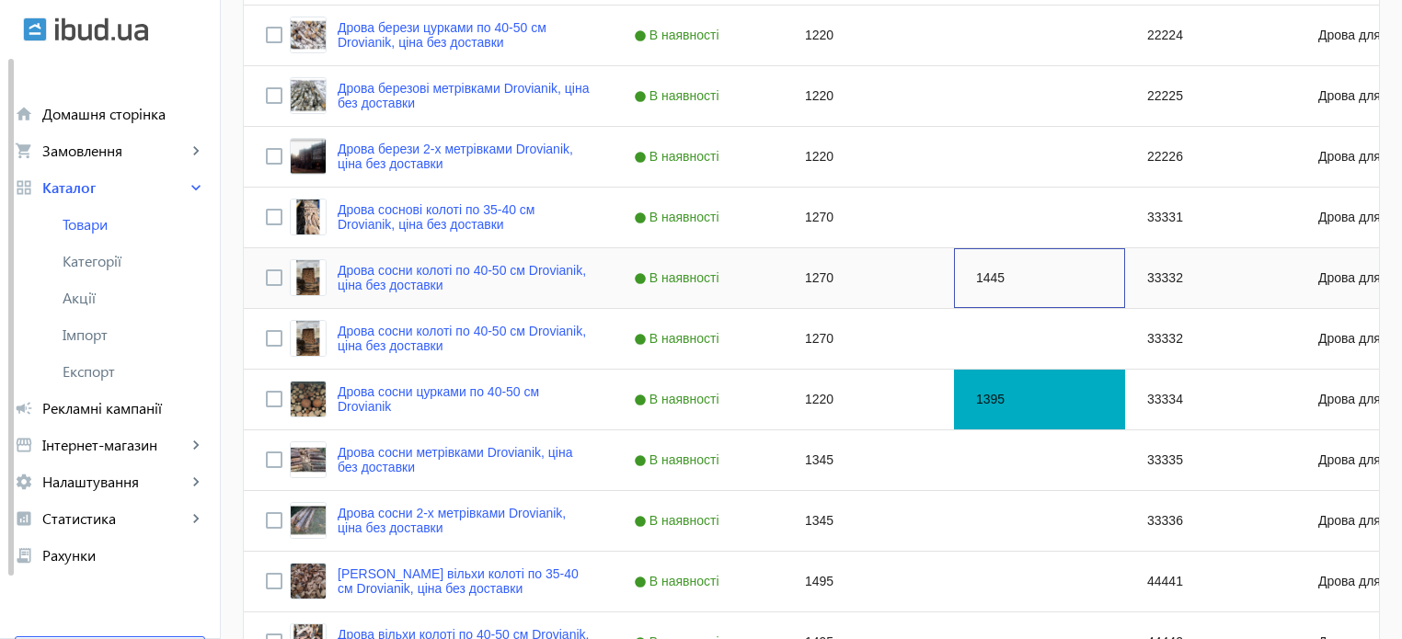
click at [966, 279] on div "1445" at bounding box center [1039, 278] width 171 height 60
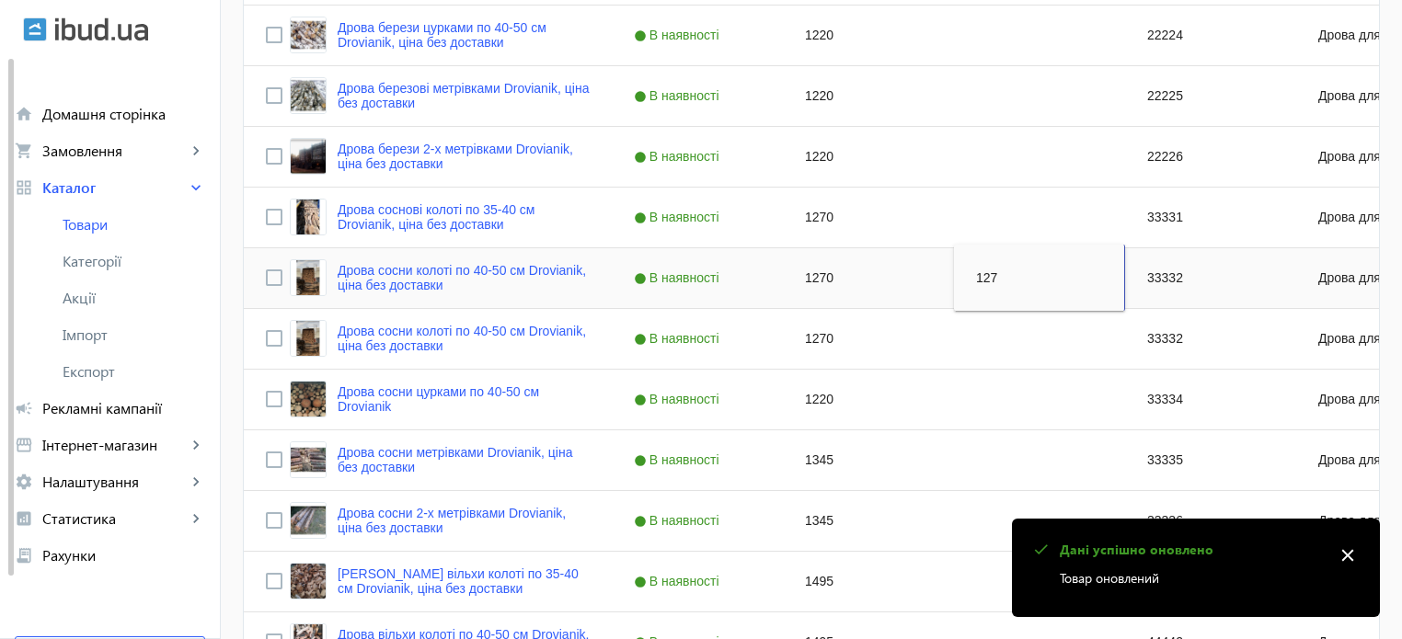
type input "1270"
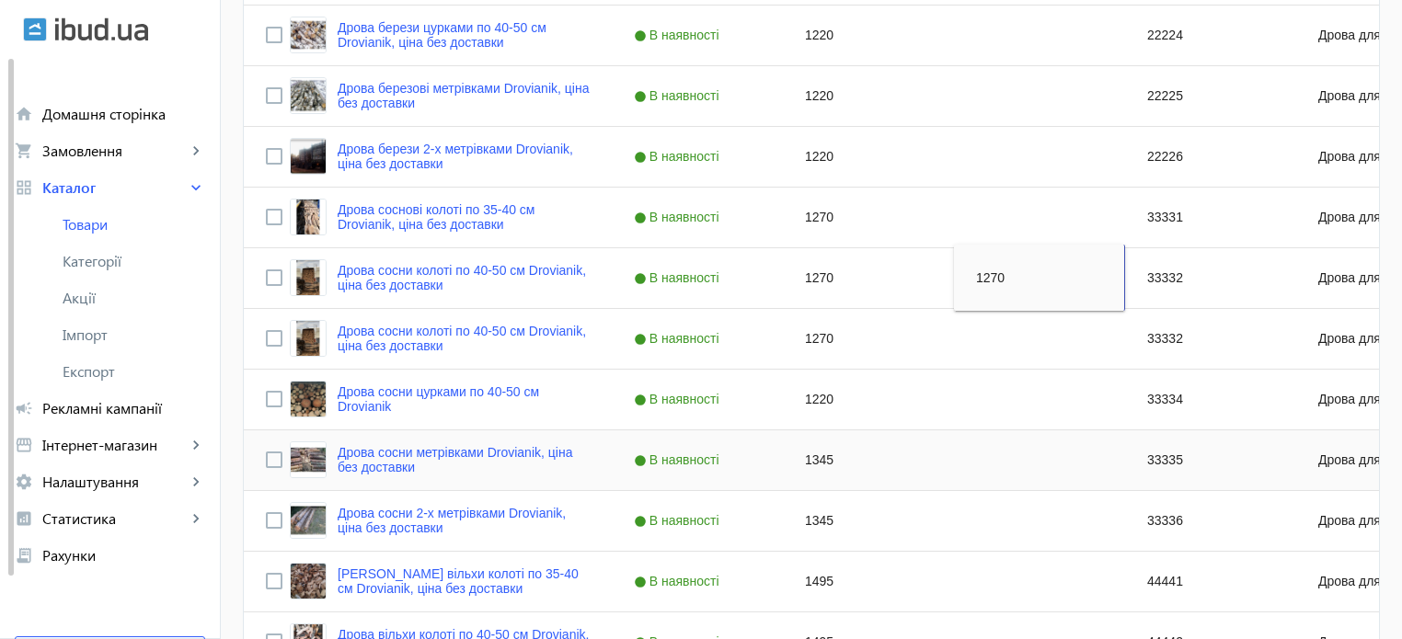
click at [805, 462] on div "1345" at bounding box center [868, 461] width 171 height 60
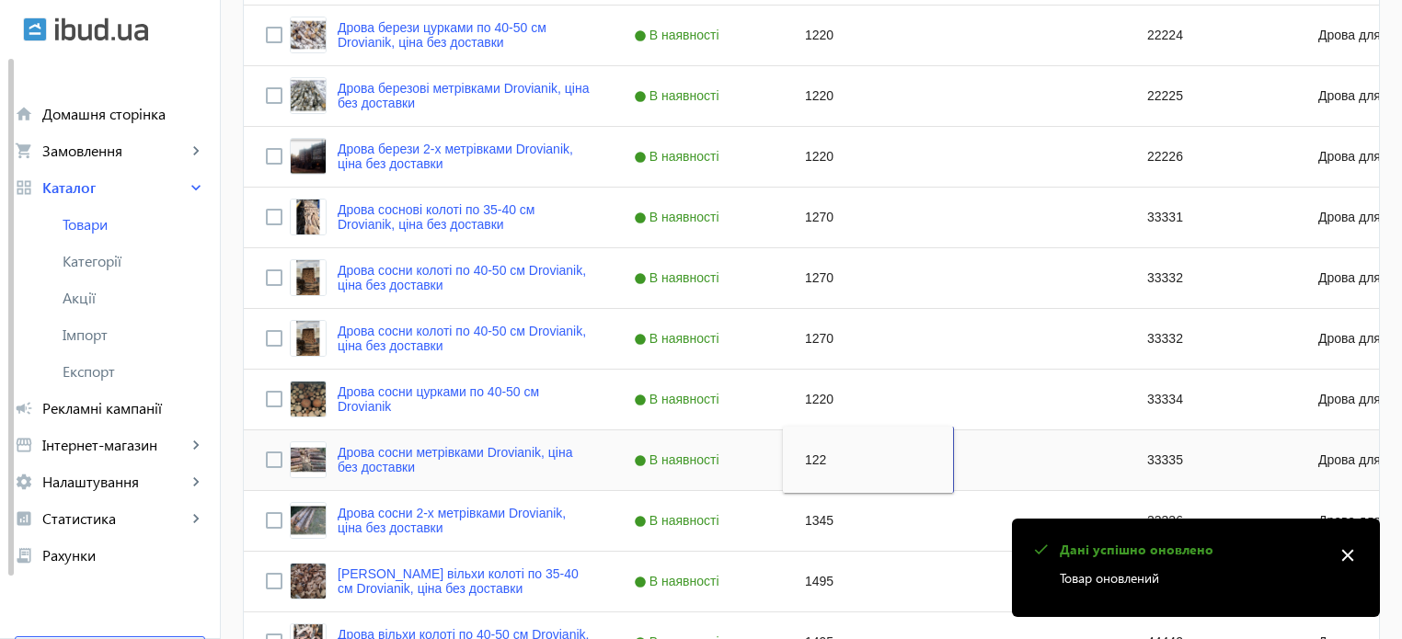
type input "1220"
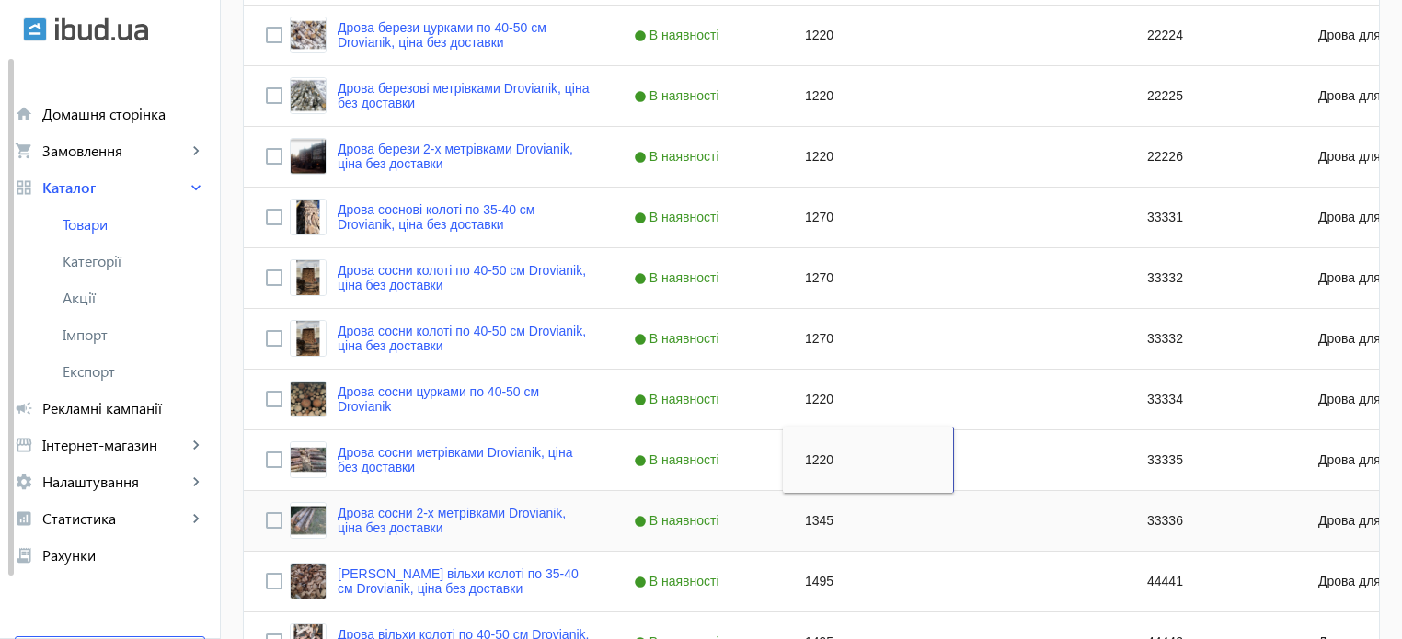
click at [808, 517] on div "1345" at bounding box center [868, 521] width 171 height 60
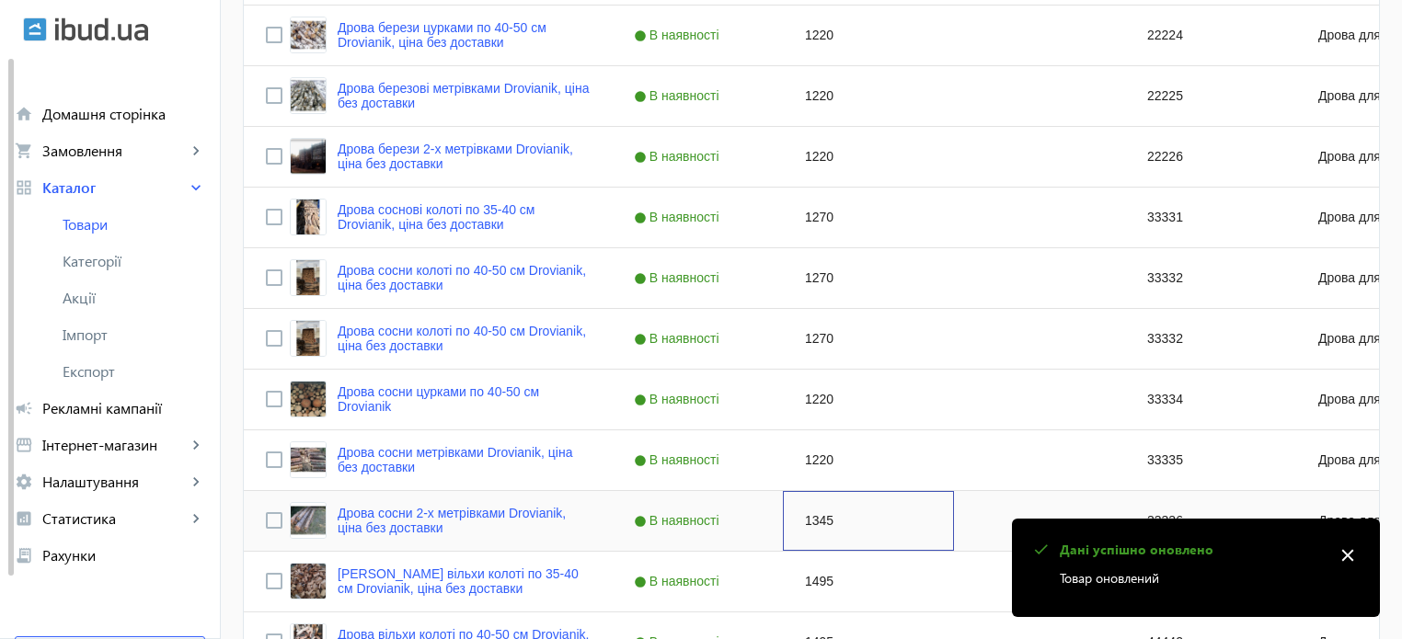
click at [797, 514] on div "1345" at bounding box center [868, 521] width 171 height 60
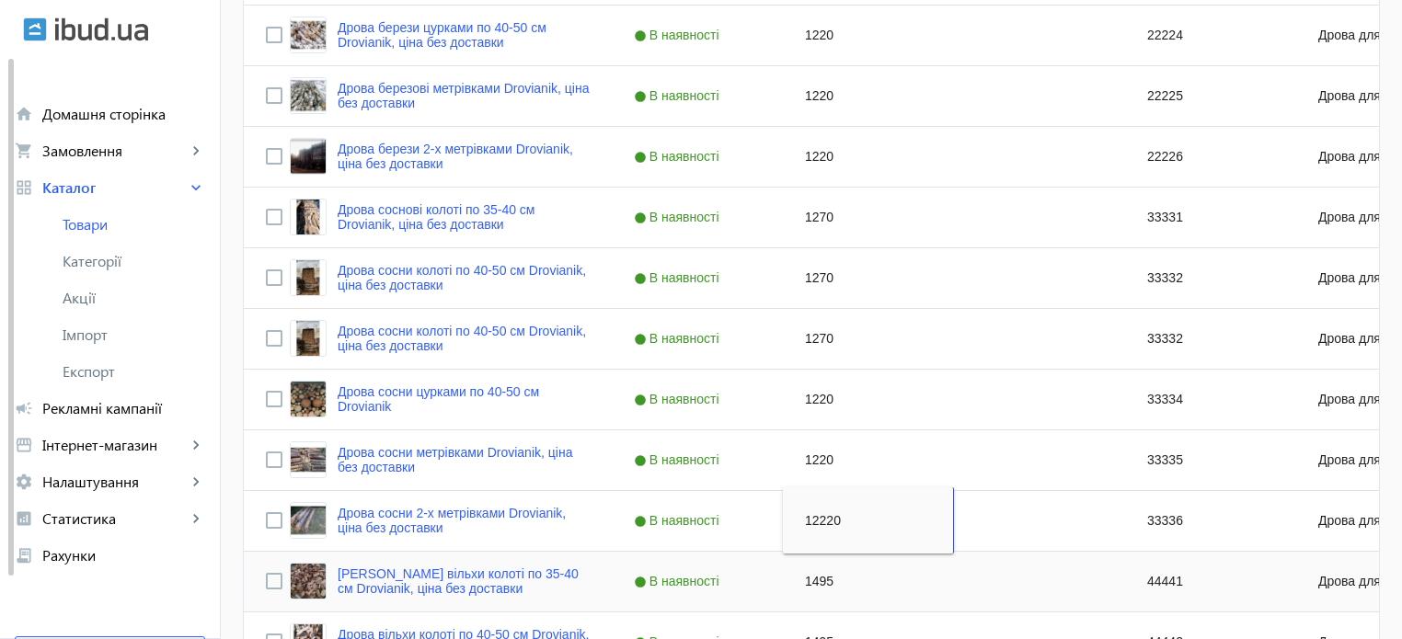
type input "1220"
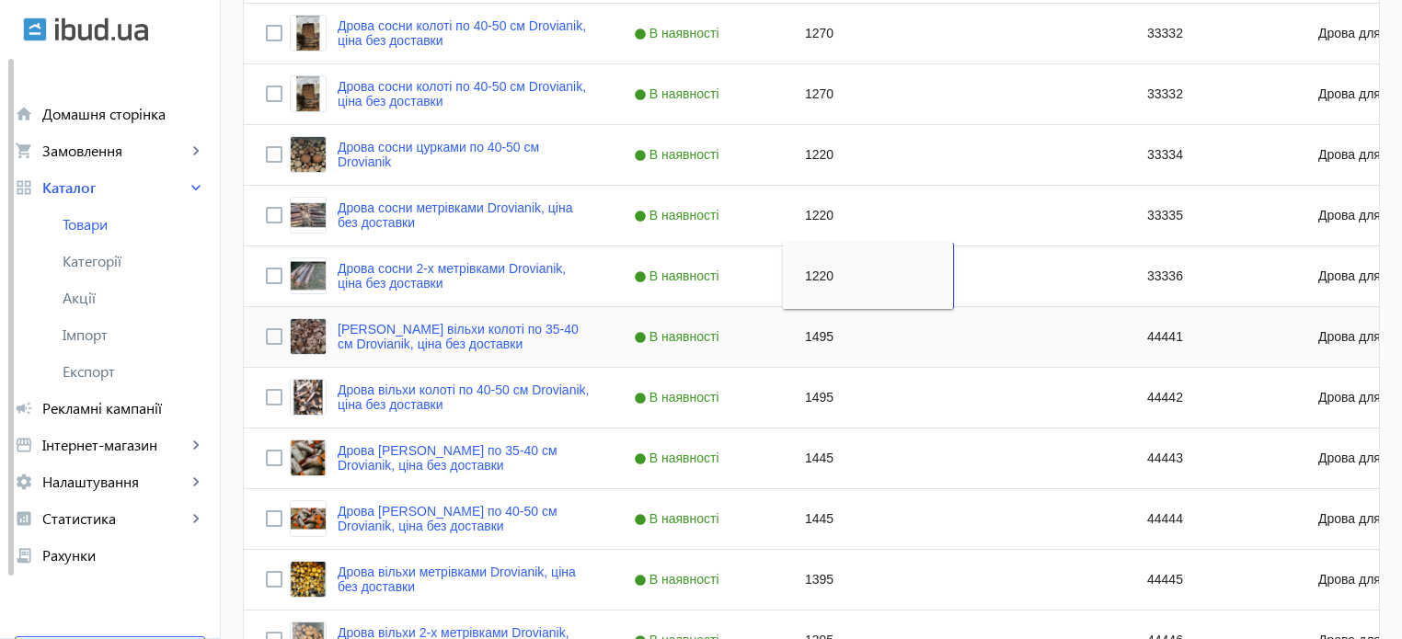
scroll to position [1270, 0]
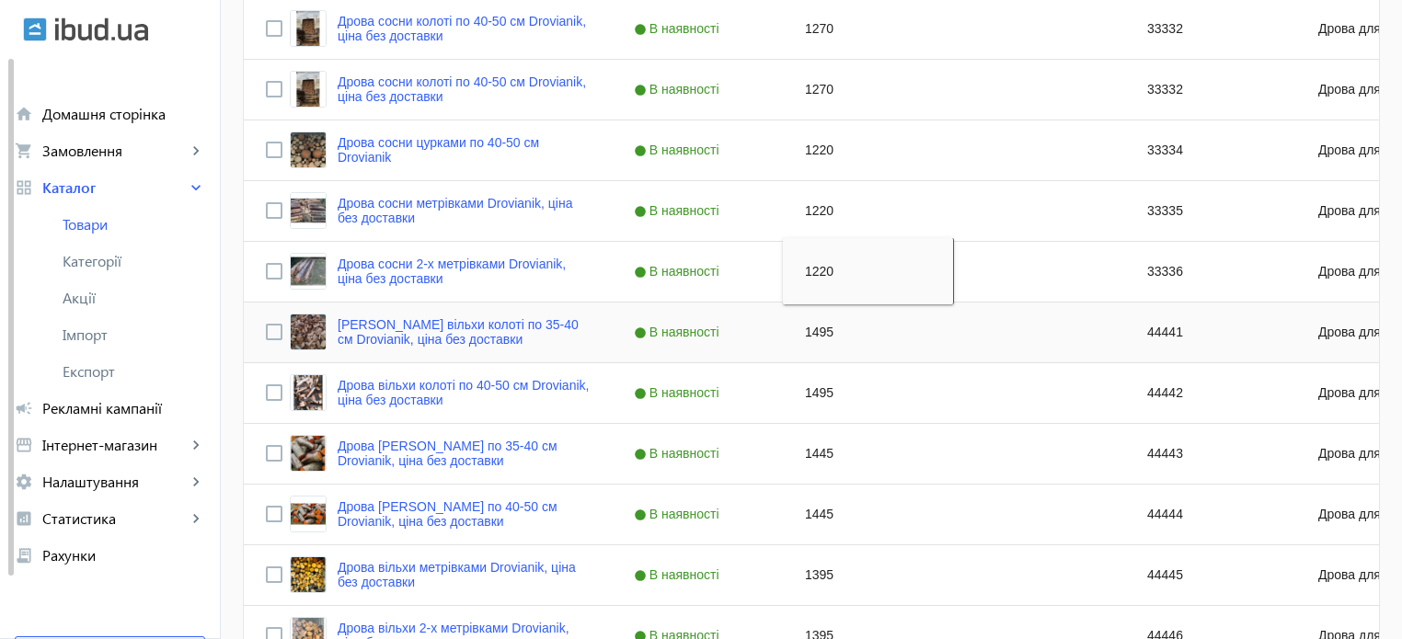
click at [808, 331] on div "1495" at bounding box center [868, 333] width 171 height 60
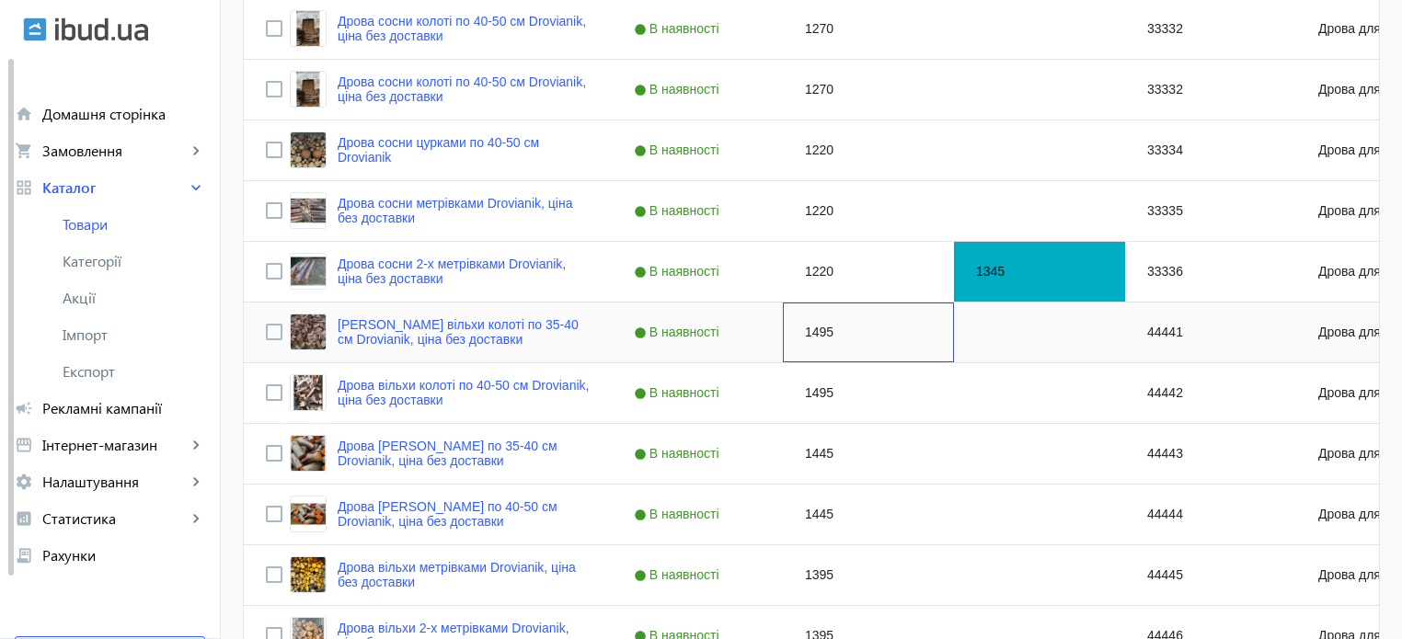
click at [808, 331] on div "1495" at bounding box center [868, 333] width 171 height 60
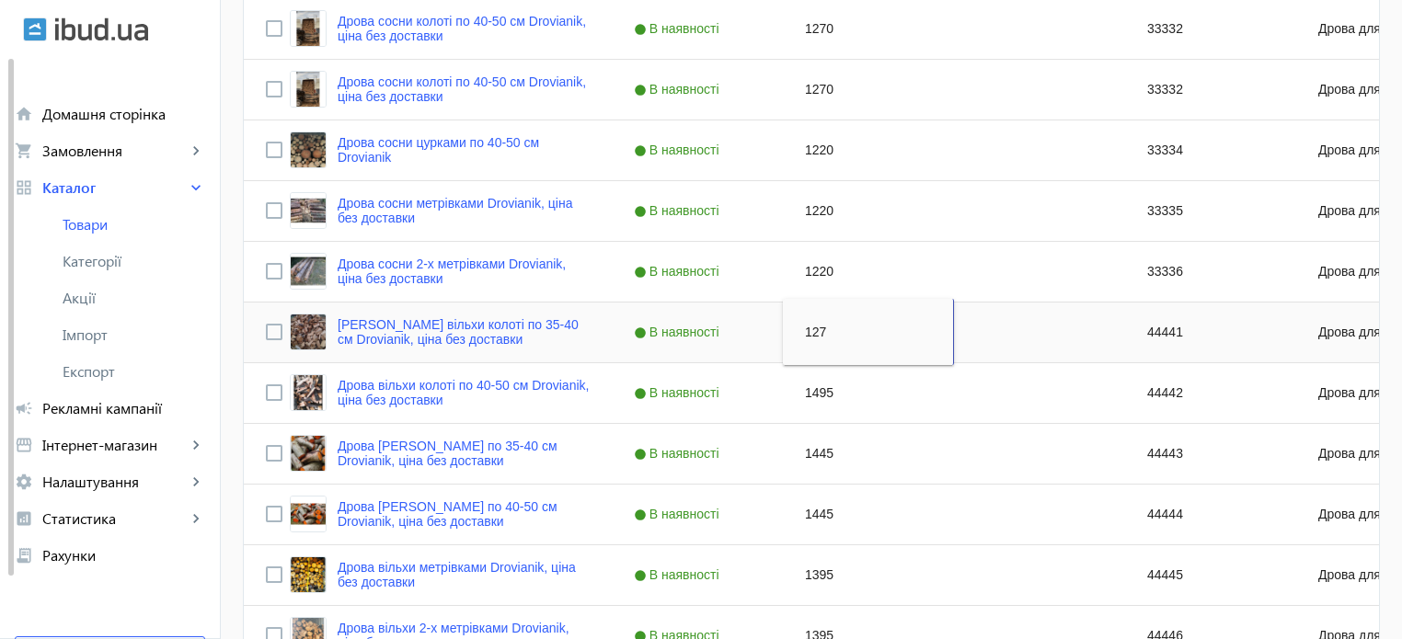
type input "1270"
click at [797, 386] on div "1495" at bounding box center [868, 393] width 171 height 60
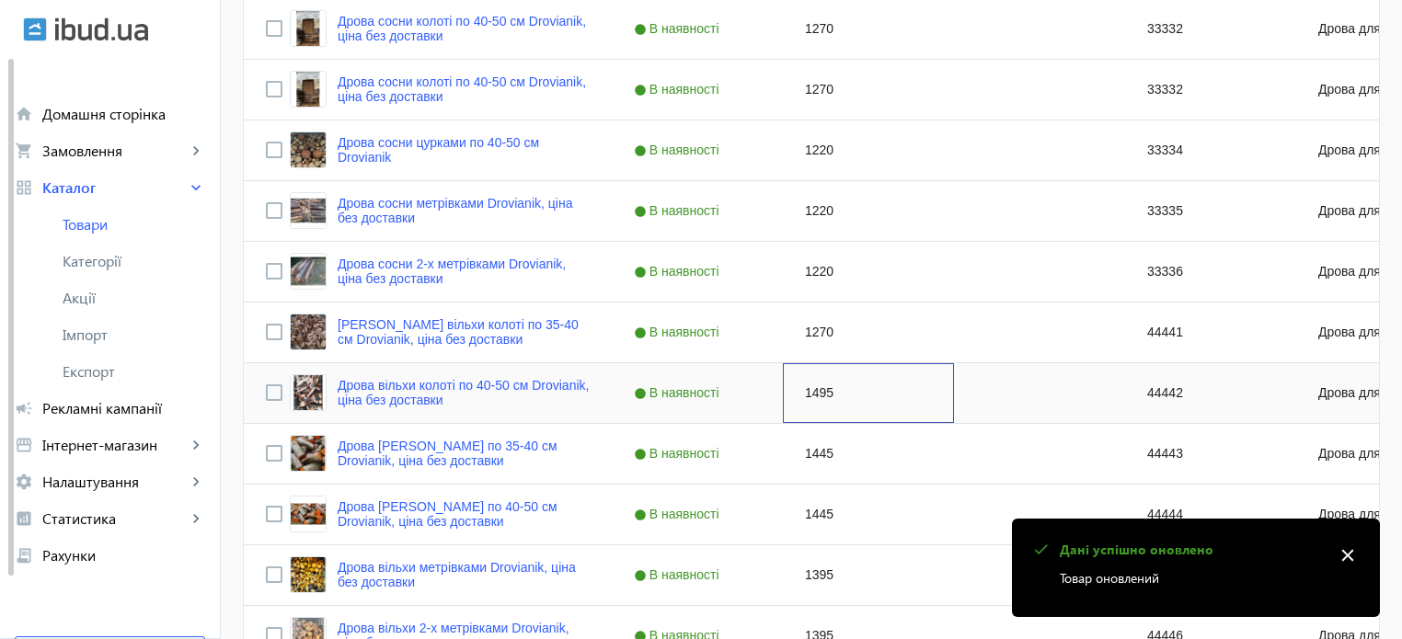
click at [797, 386] on div "1495" at bounding box center [868, 393] width 171 height 60
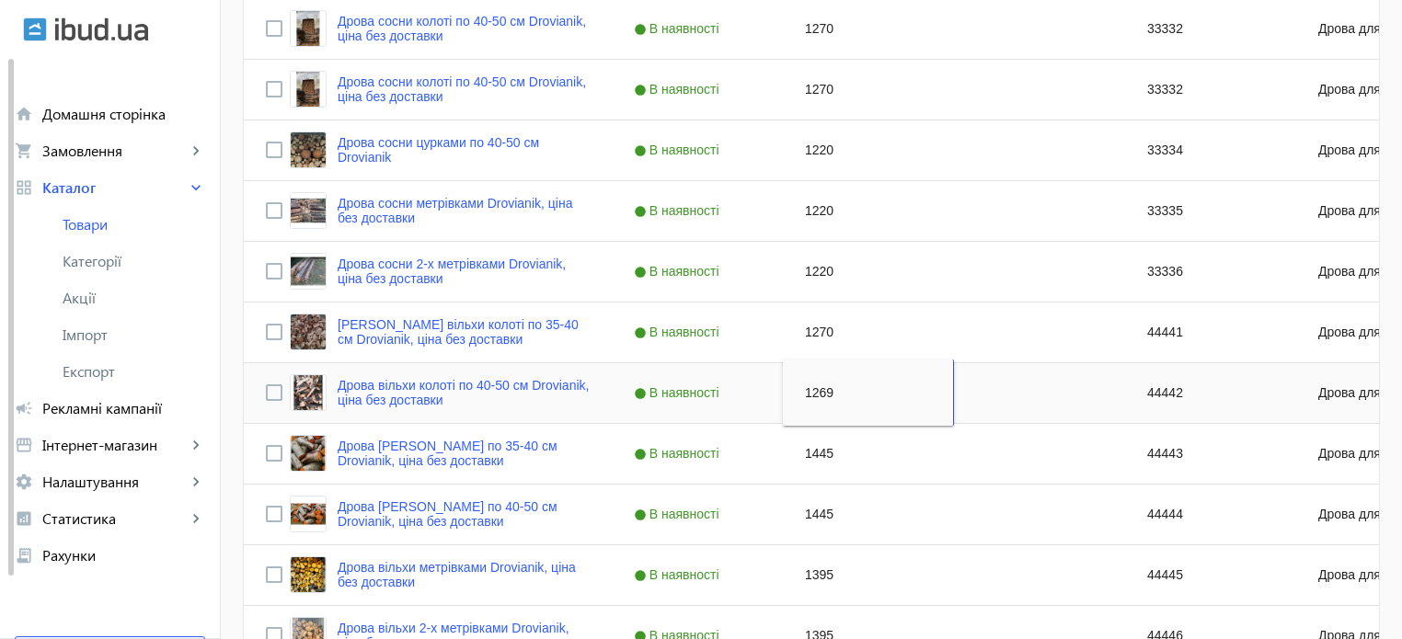
type input "1270"
click at [810, 455] on div "1445" at bounding box center [868, 454] width 171 height 60
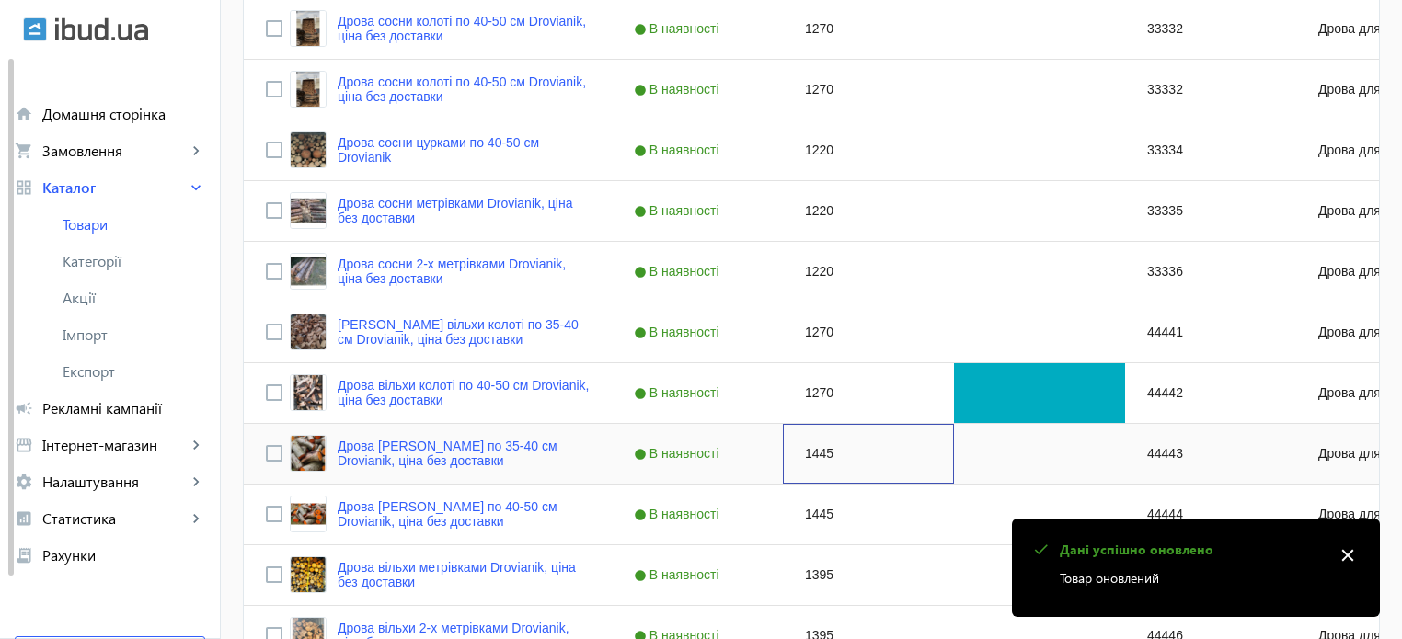
click at [810, 455] on div "1445" at bounding box center [868, 454] width 171 height 60
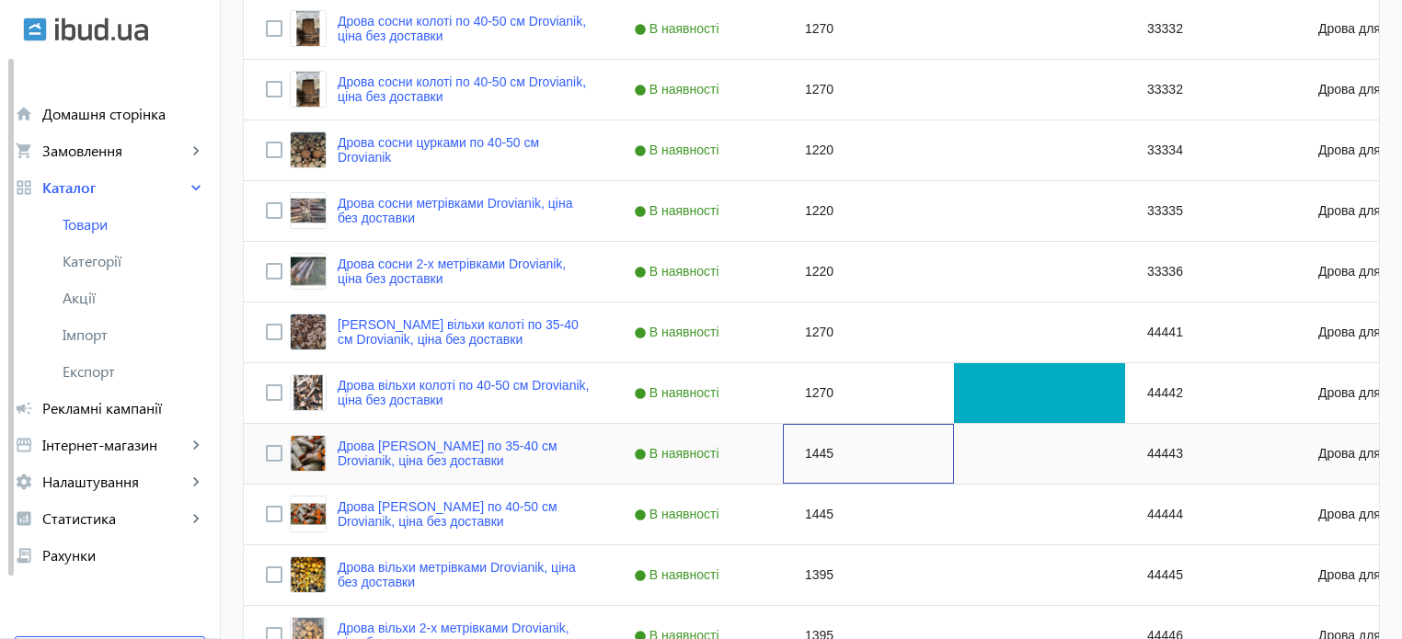
click at [810, 455] on div "1445" at bounding box center [868, 454] width 171 height 60
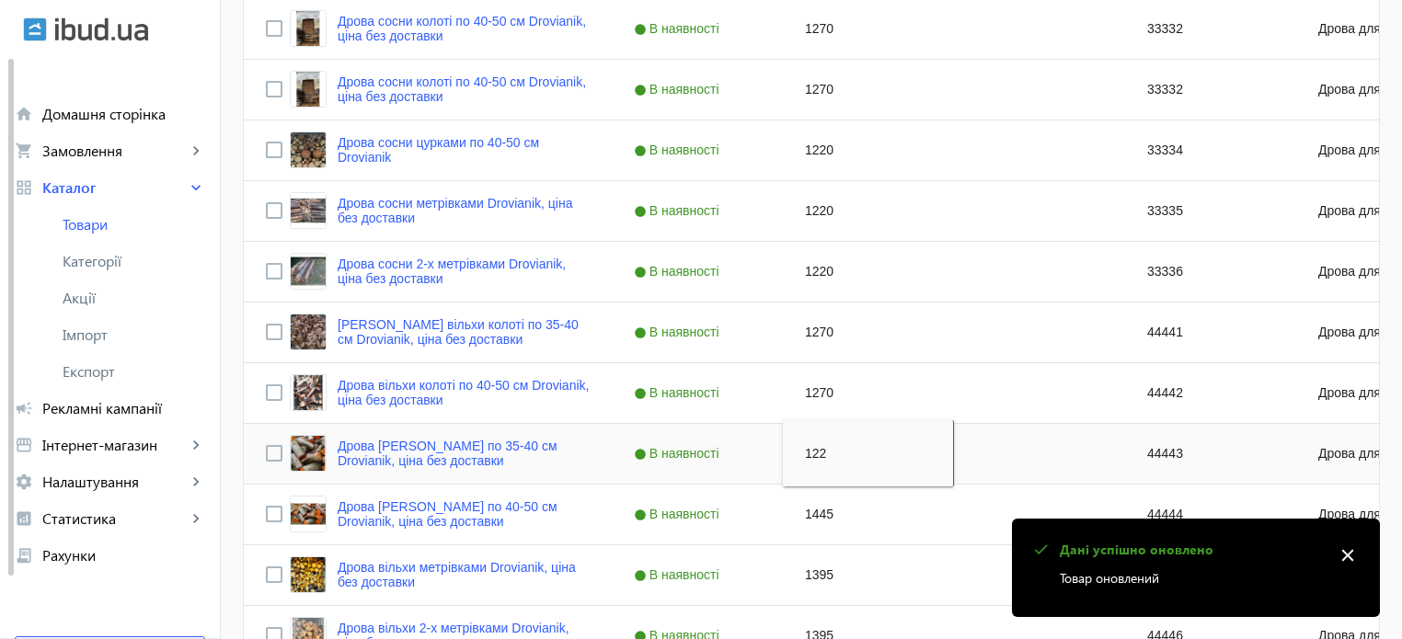
type input "1220"
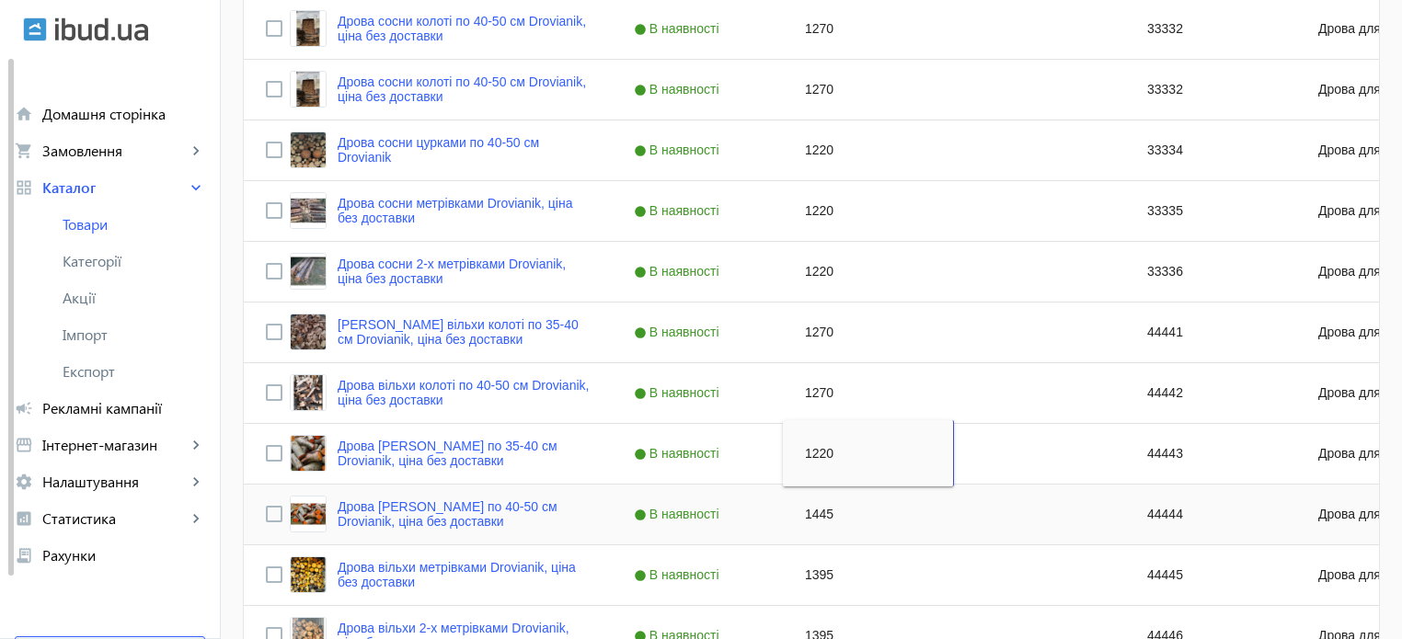
click at [801, 521] on div "1445" at bounding box center [868, 515] width 171 height 60
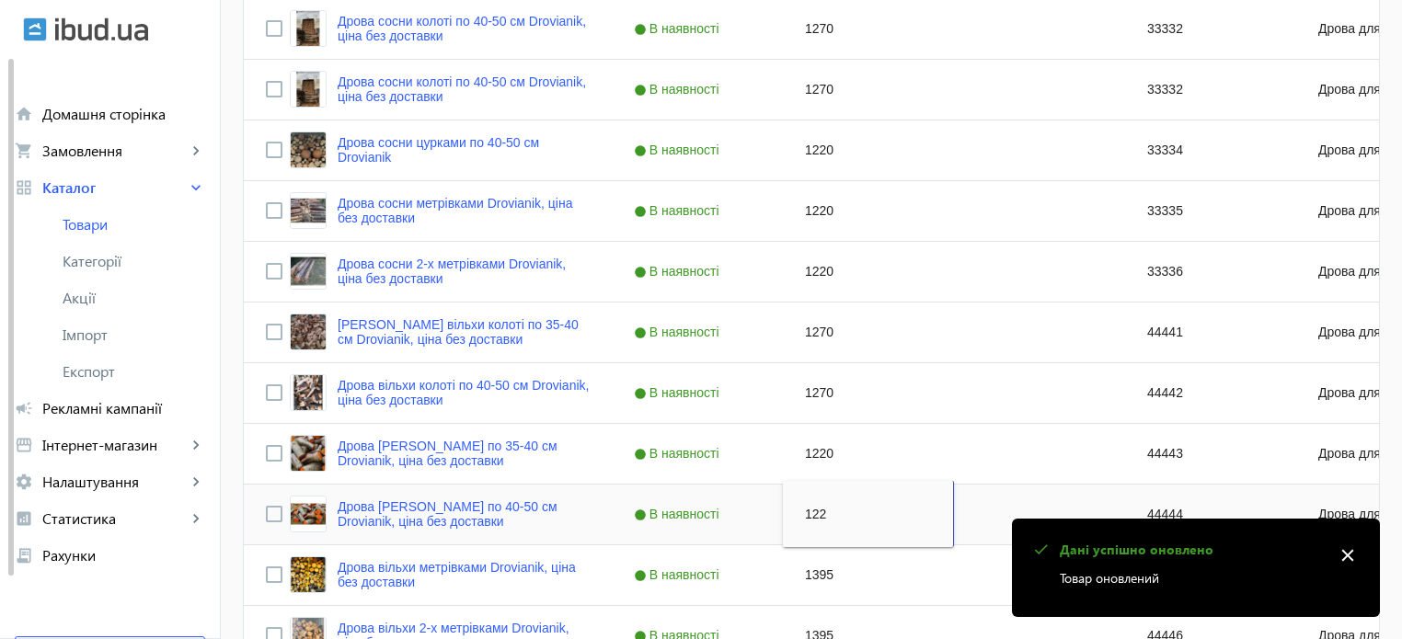
type input "1220"
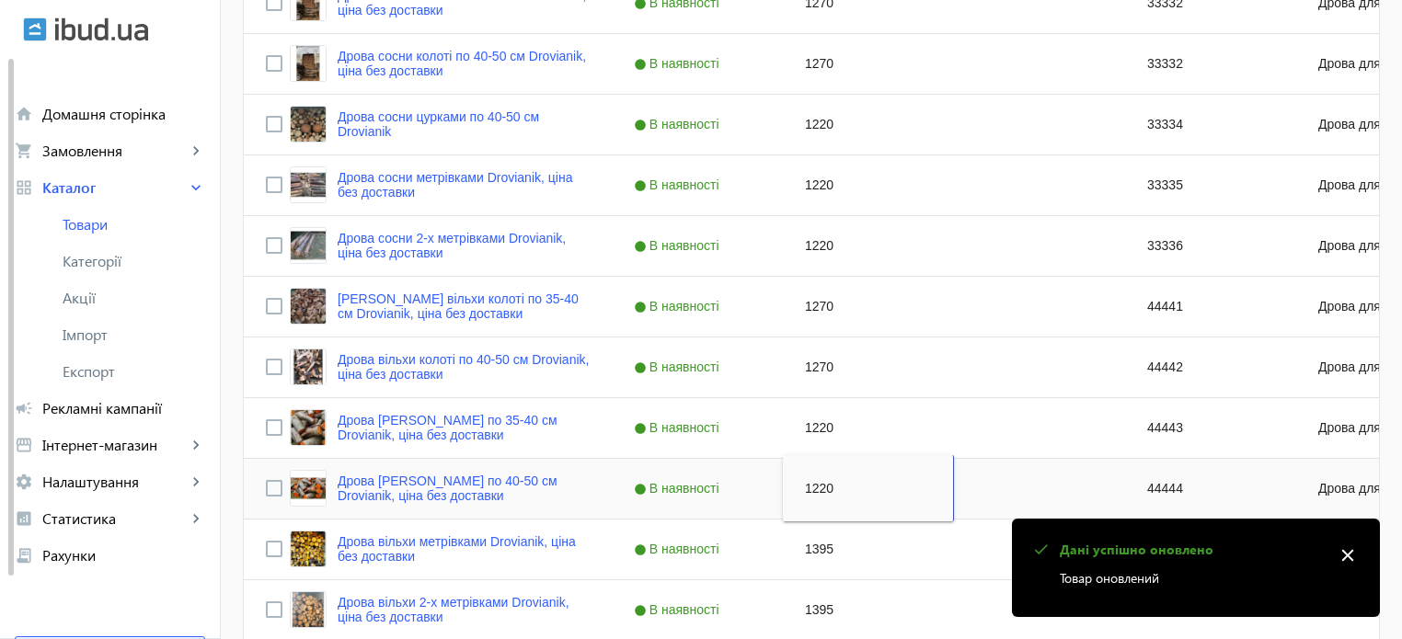
scroll to position [1391, 0]
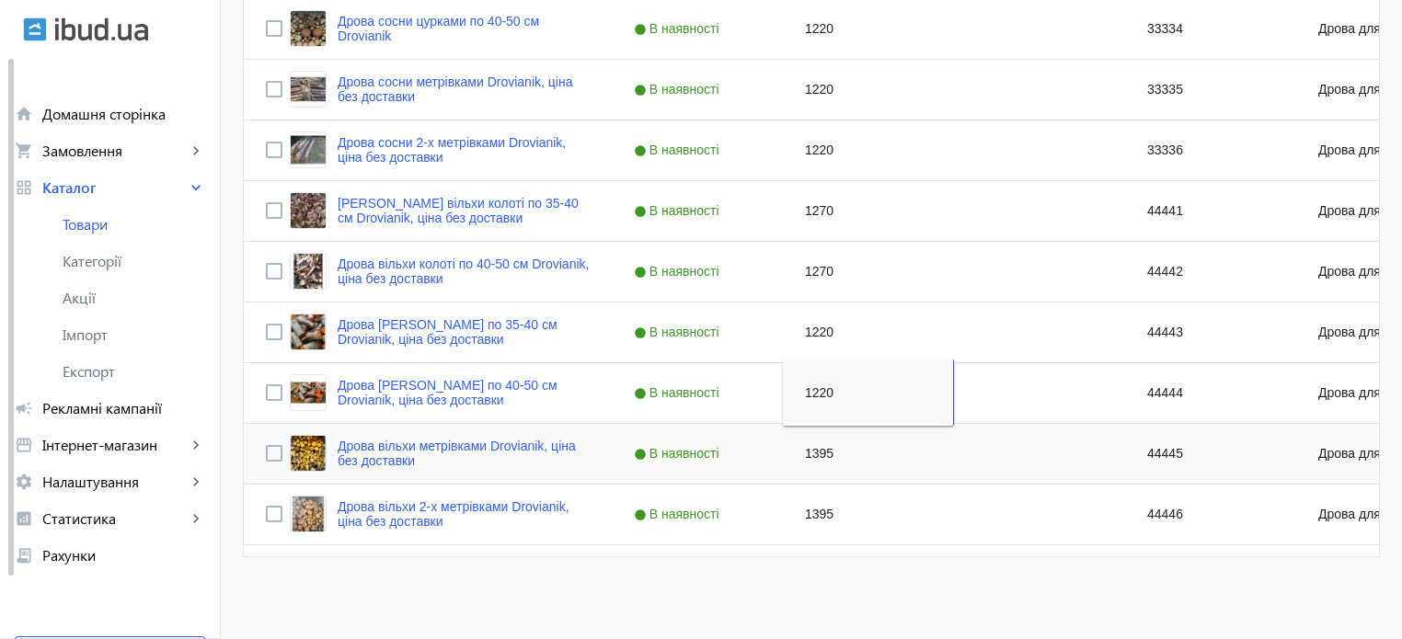
click at [799, 449] on div "1395" at bounding box center [868, 454] width 171 height 60
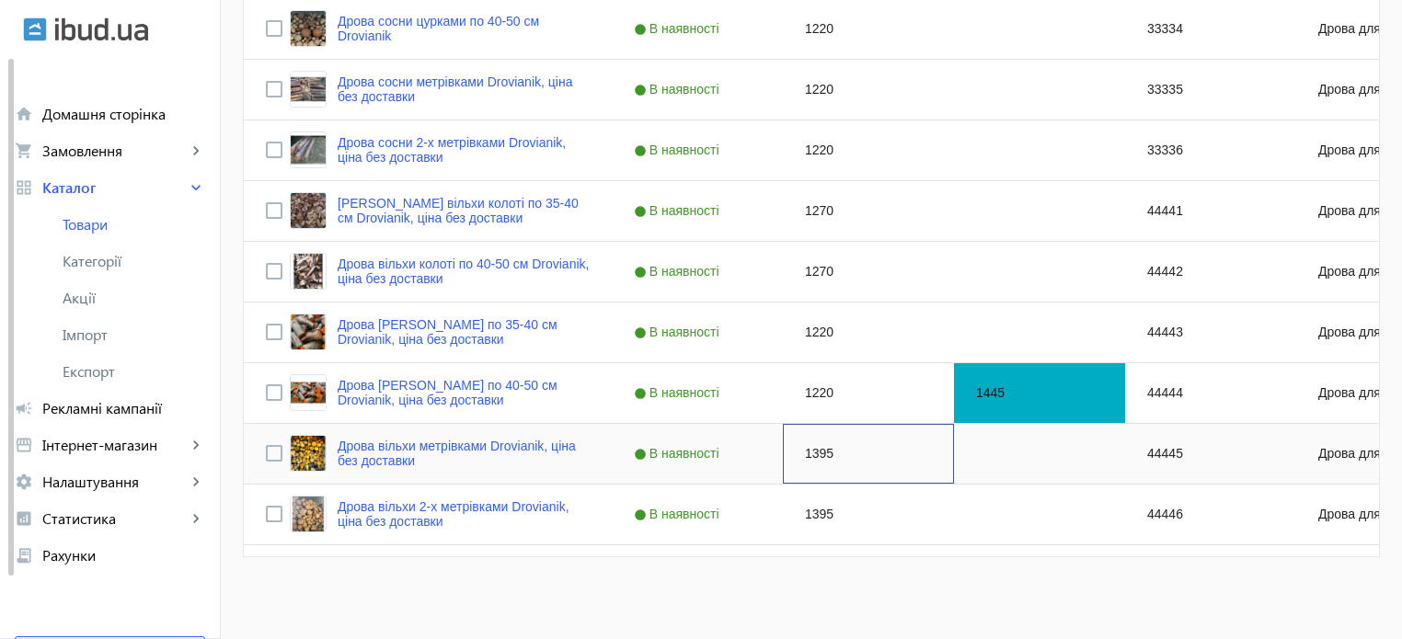
click at [799, 449] on div "1395" at bounding box center [868, 454] width 171 height 60
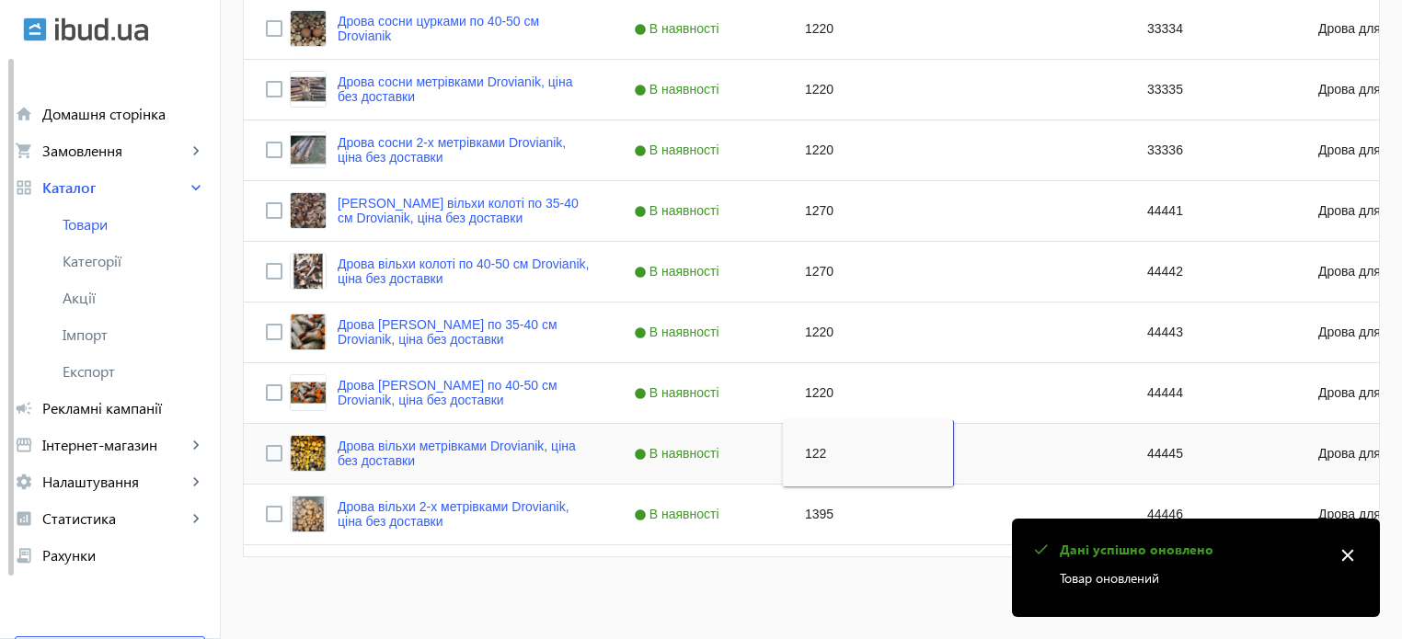
type input "1220"
click at [805, 508] on div "1395" at bounding box center [868, 515] width 171 height 60
type input "1220"
click at [885, 354] on div "1220" at bounding box center [868, 333] width 171 height 60
